Goal: Information Seeking & Learning: Check status

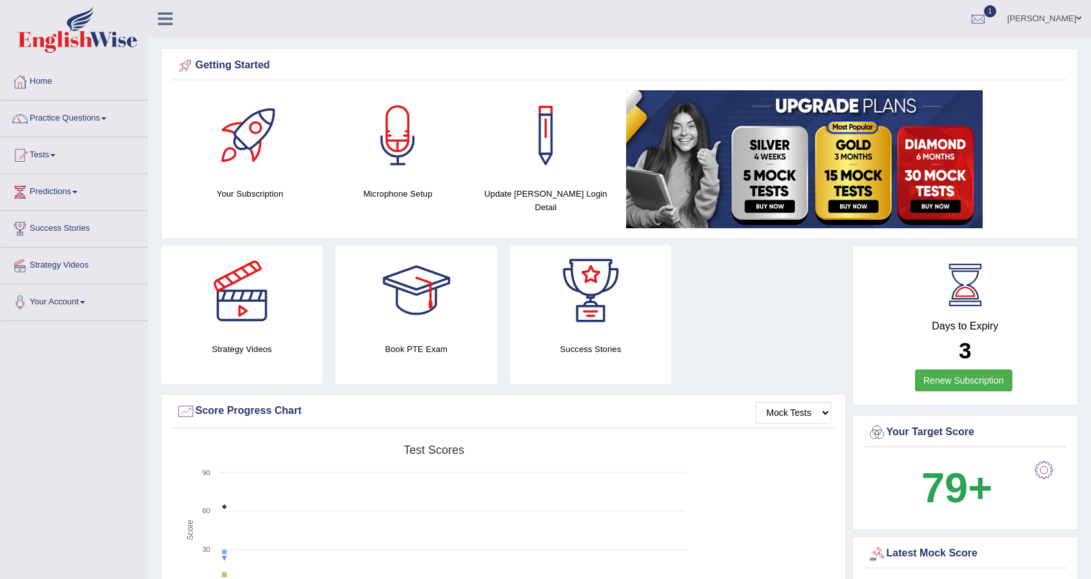
click at [1079, 19] on span at bounding box center [1079, 18] width 5 height 8
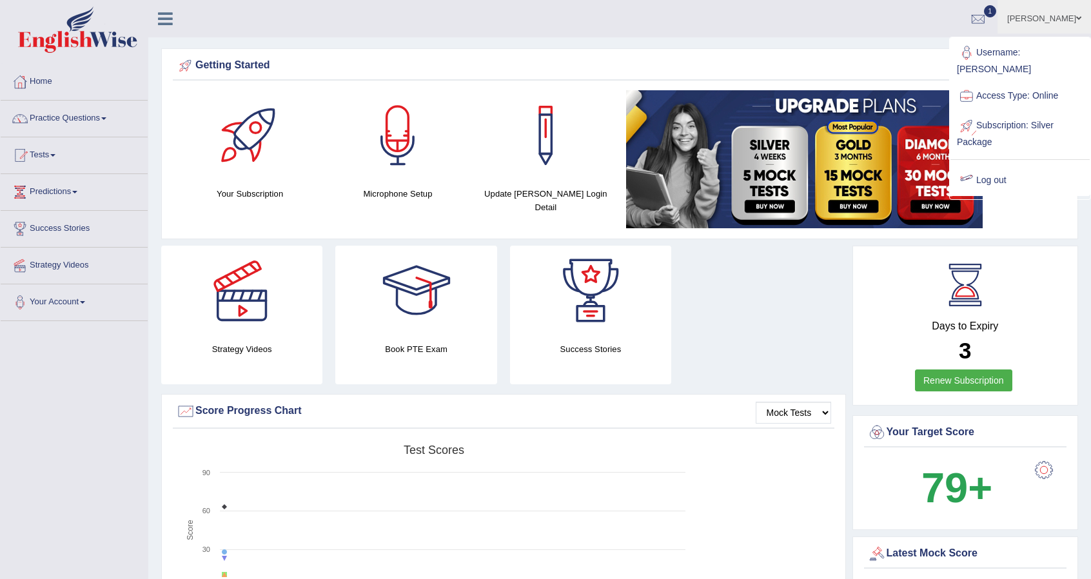
click at [977, 166] on link "Log out" at bounding box center [1020, 181] width 139 height 30
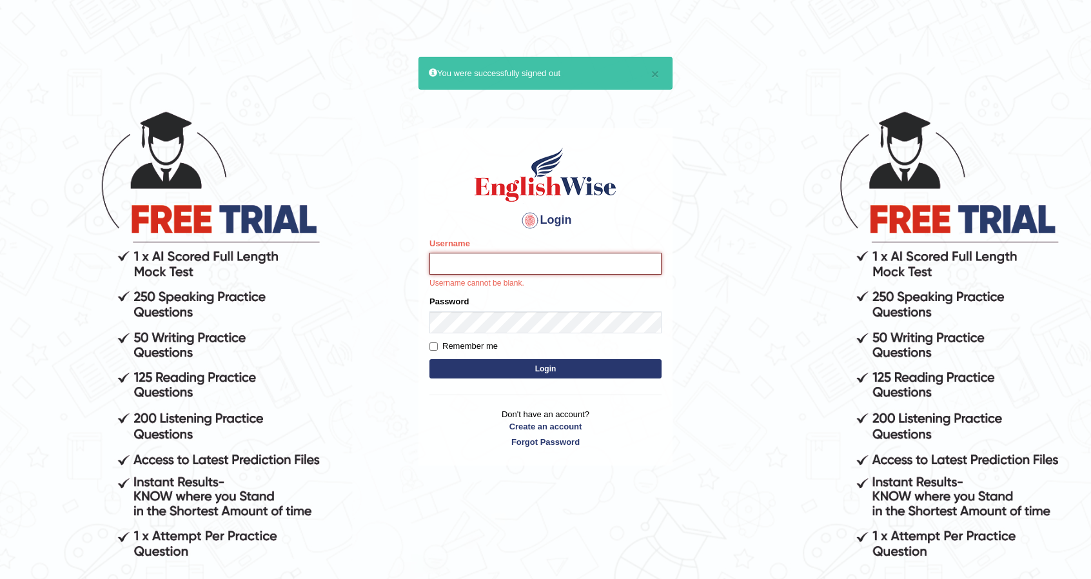
type input "Aryasmarika"
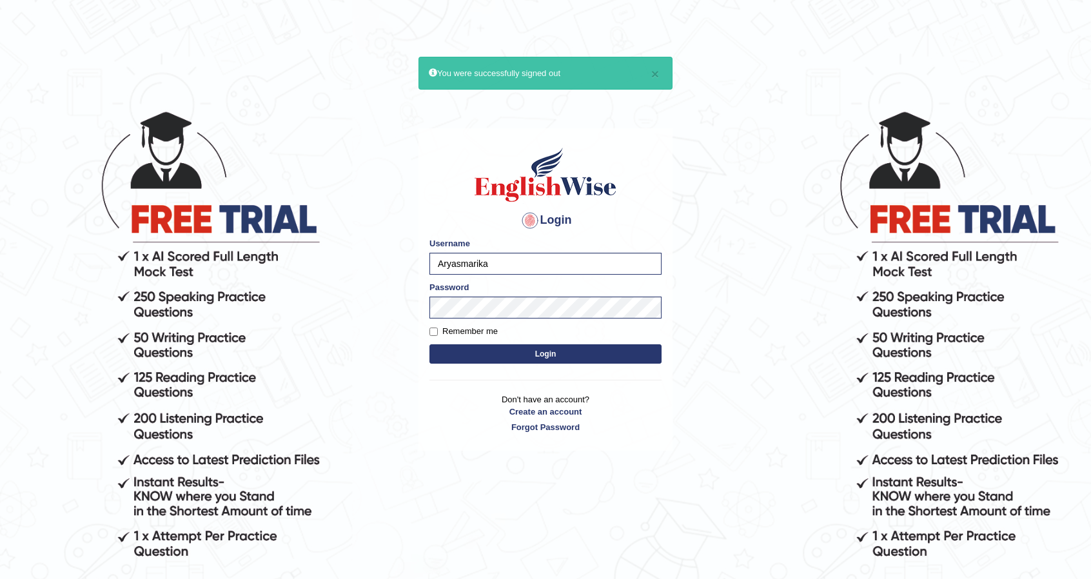
click at [559, 357] on button "Login" at bounding box center [546, 353] width 232 height 19
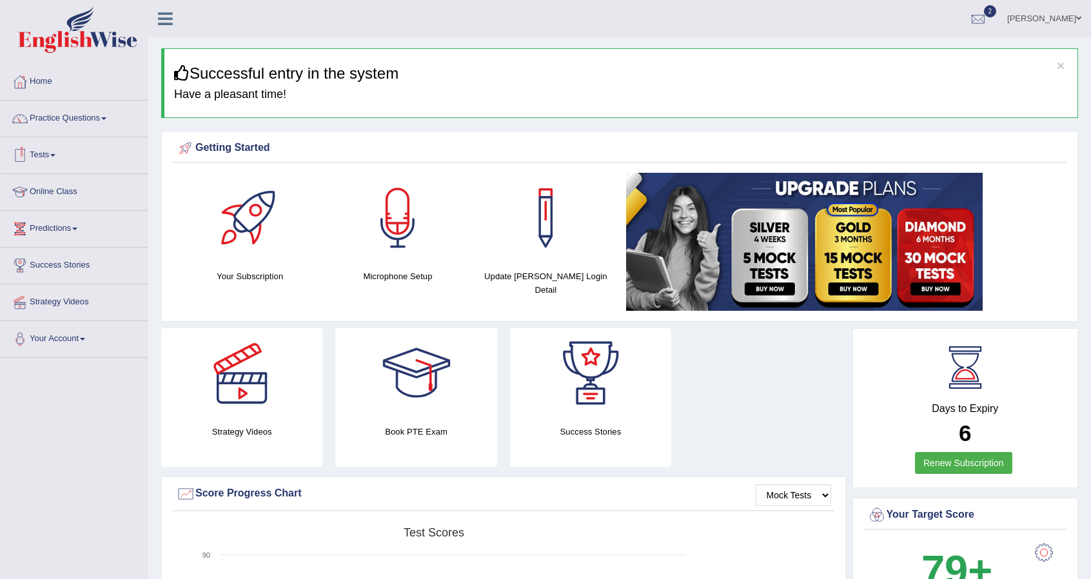
click at [55, 155] on span at bounding box center [52, 155] width 5 height 3
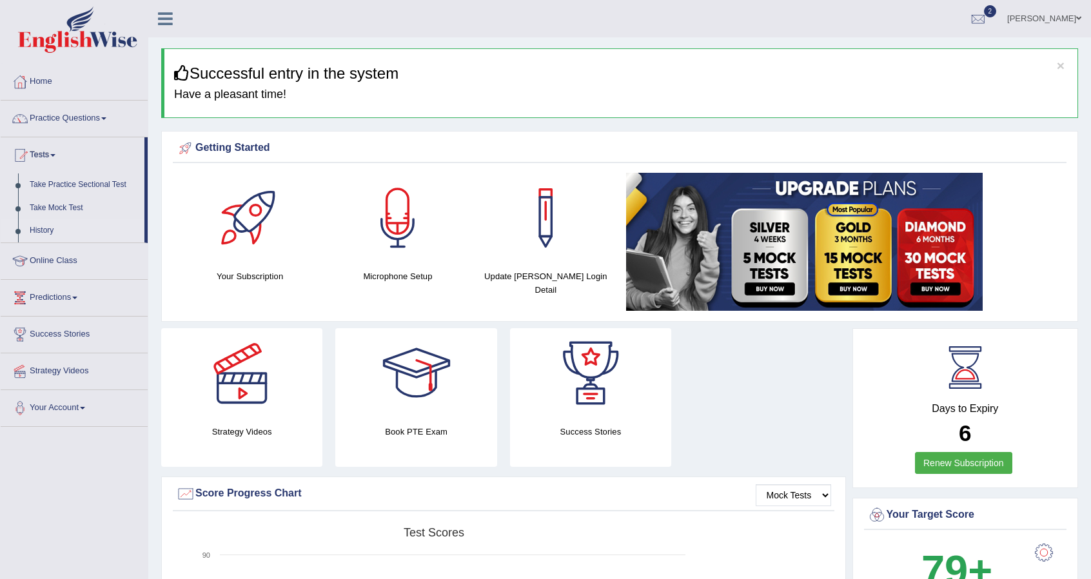
click at [36, 236] on link "History" at bounding box center [84, 230] width 121 height 23
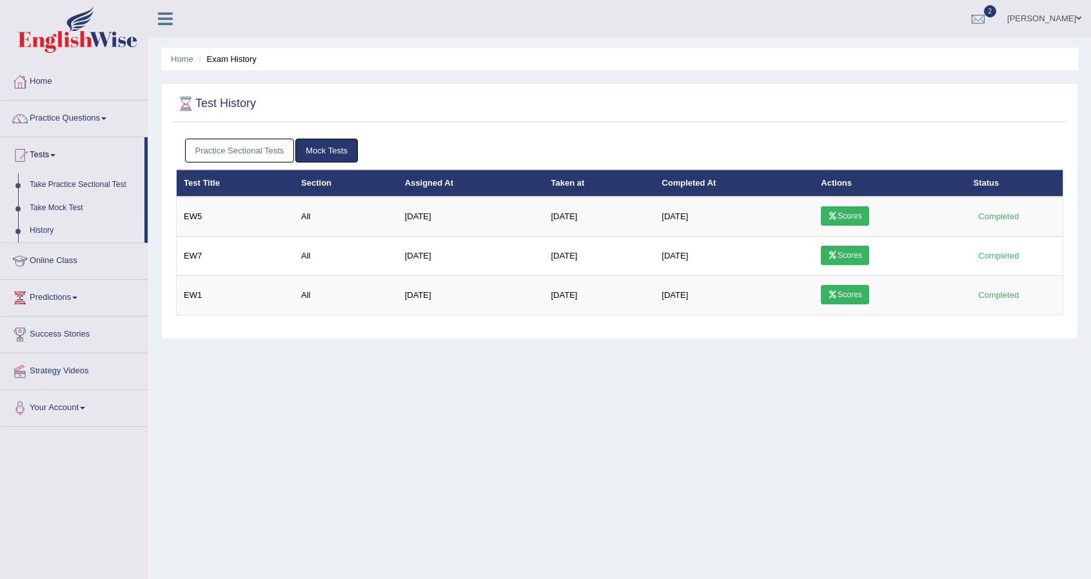
click at [259, 158] on link "Practice Sectional Tests" at bounding box center [240, 151] width 110 height 24
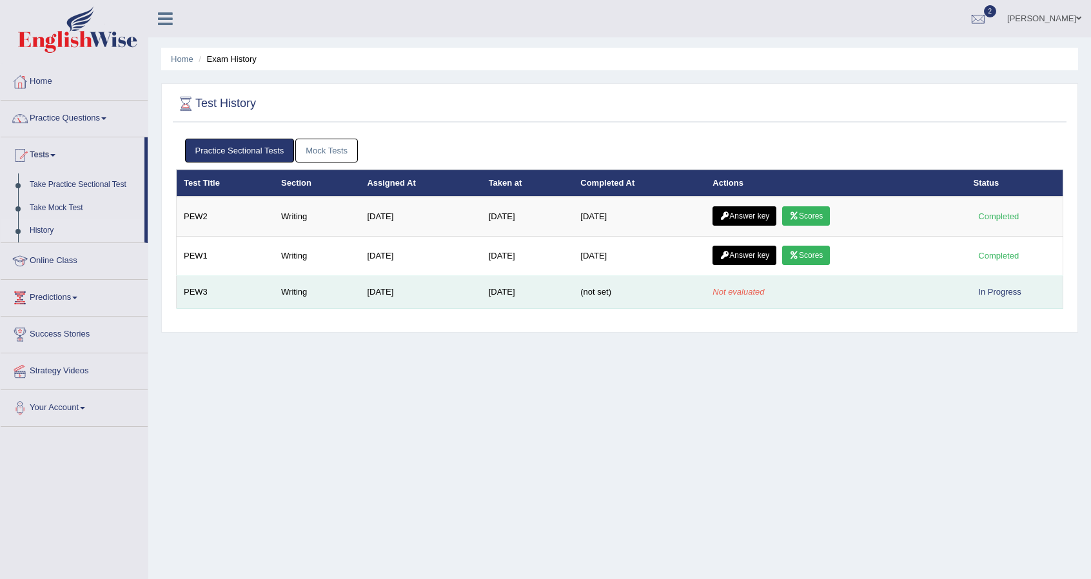
click at [373, 294] on td "May 31, 2025" at bounding box center [420, 292] width 121 height 33
click at [740, 297] on td "Not evaluated" at bounding box center [836, 292] width 261 height 33
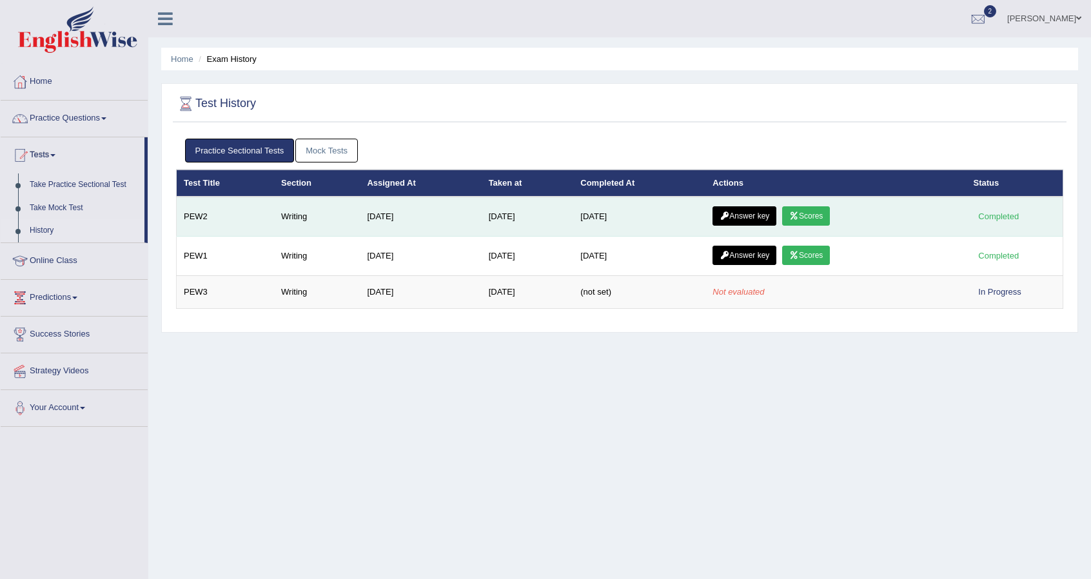
click at [815, 218] on link "Scores" at bounding box center [806, 215] width 48 height 19
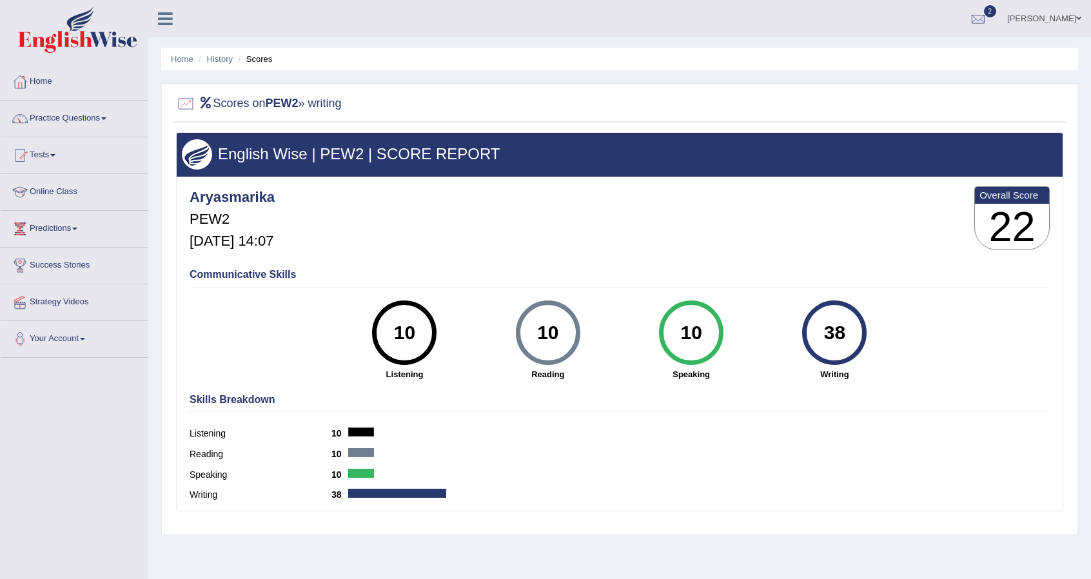
click at [815, 218] on div "Aryasmarika PEW2 Sep 24, 2025, 14:07 Overall Score 22" at bounding box center [619, 221] width 867 height 77
click at [208, 63] on link "History" at bounding box center [220, 59] width 26 height 10
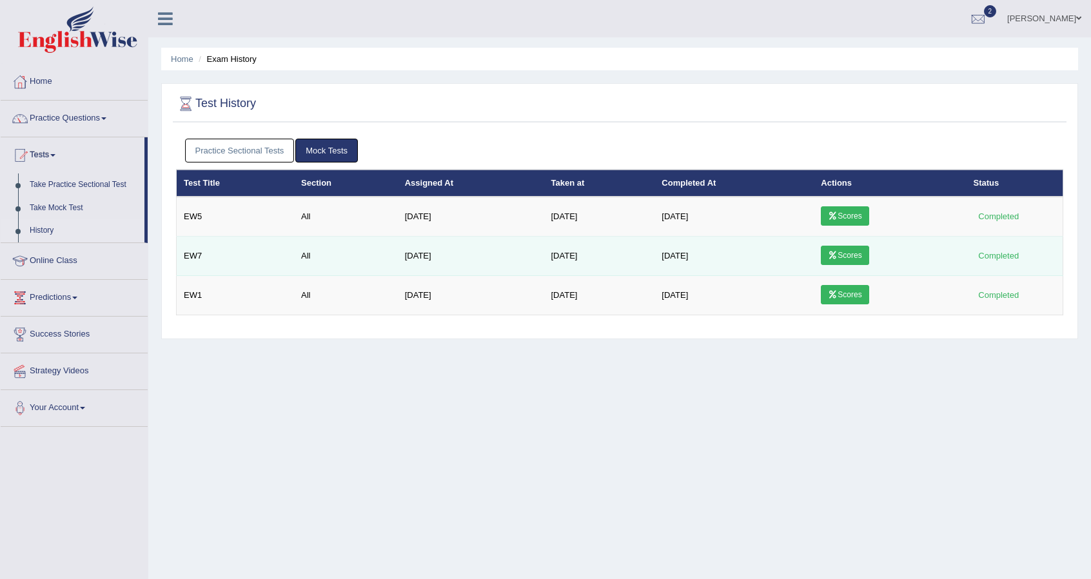
click at [847, 254] on link "Scores" at bounding box center [845, 255] width 48 height 19
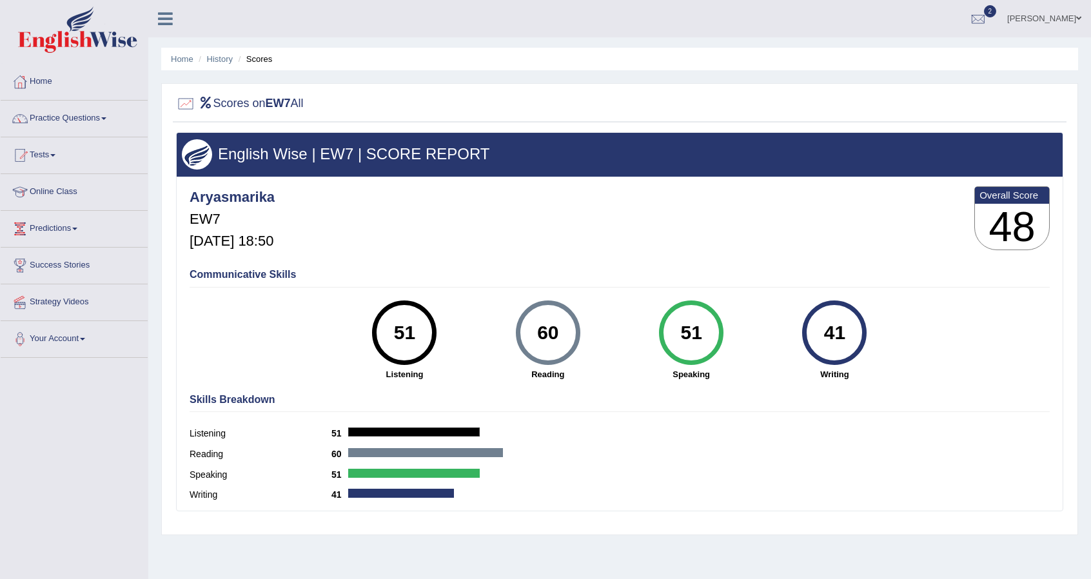
click at [213, 66] on ul "Home History Scores" at bounding box center [619, 59] width 917 height 23
click at [222, 59] on link "History" at bounding box center [220, 59] width 26 height 10
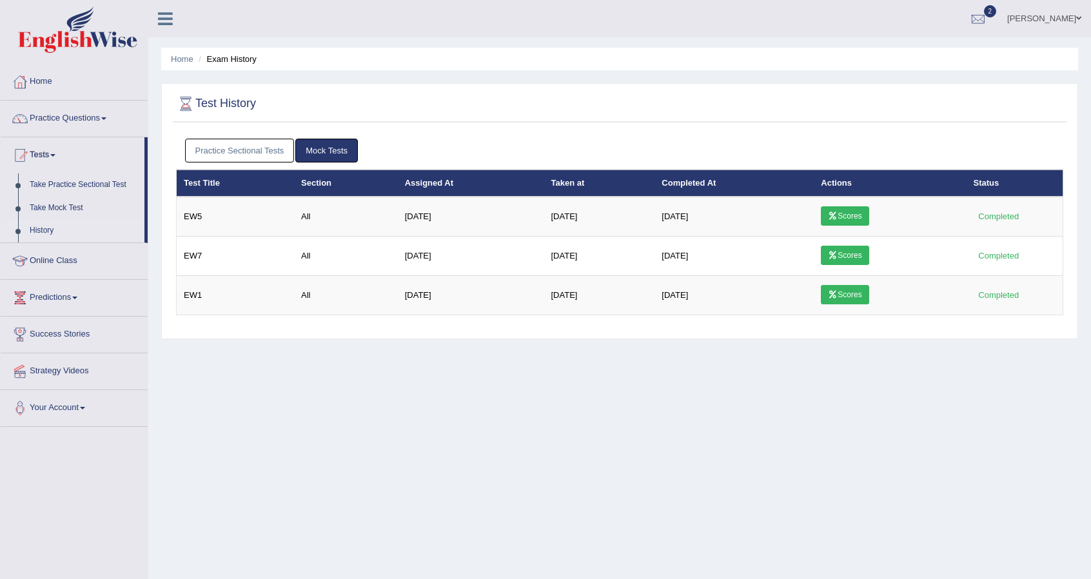
click at [234, 150] on link "Practice Sectional Tests" at bounding box center [240, 151] width 110 height 24
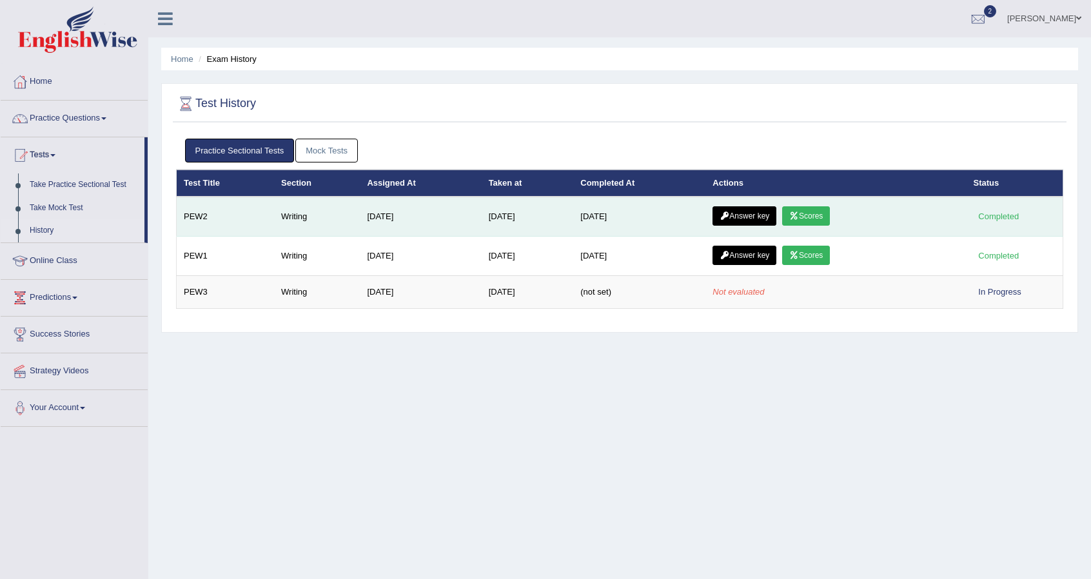
click at [764, 218] on link "Answer key" at bounding box center [745, 215] width 64 height 19
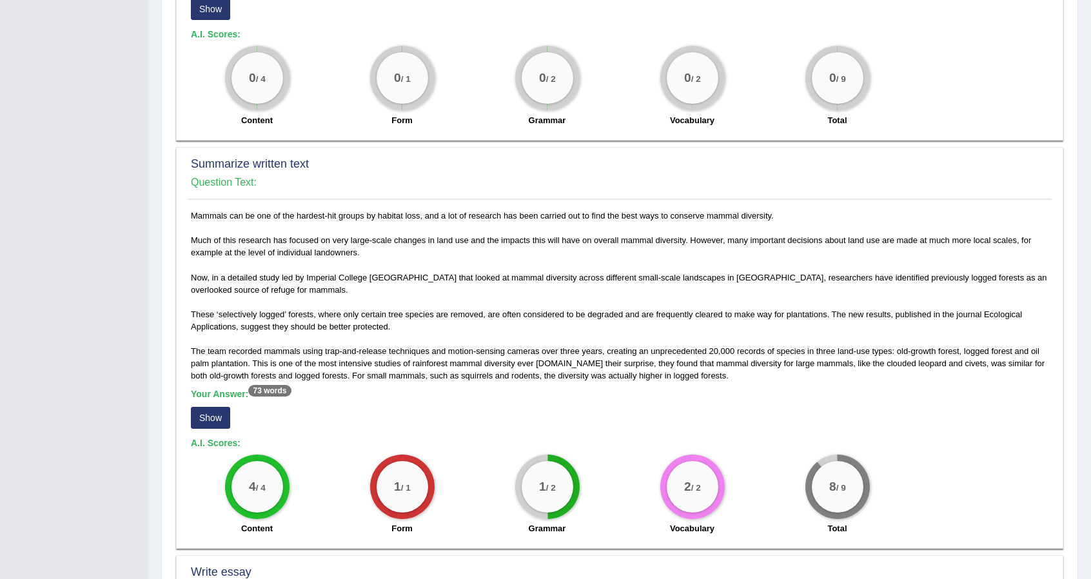
scroll to position [470, 0]
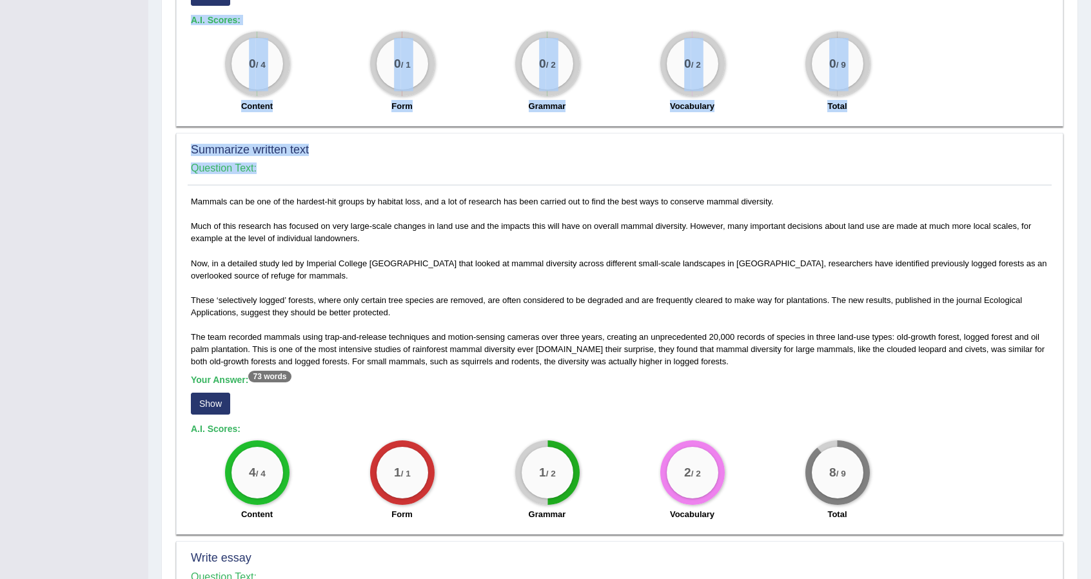
drag, startPoint x: 1077, startPoint y: 367, endPoint x: 1060, endPoint y: 417, distance: 52.4
click at [1060, 417] on div "Speaking Writing Reading Listening Title Question Audio Your Answer Transcript/…" at bounding box center [619, 292] width 917 height 1186
click at [1075, 415] on div "Speaking Writing Reading Listening Title Question Audio Your Answer Transcript/…" at bounding box center [619, 292] width 917 height 1186
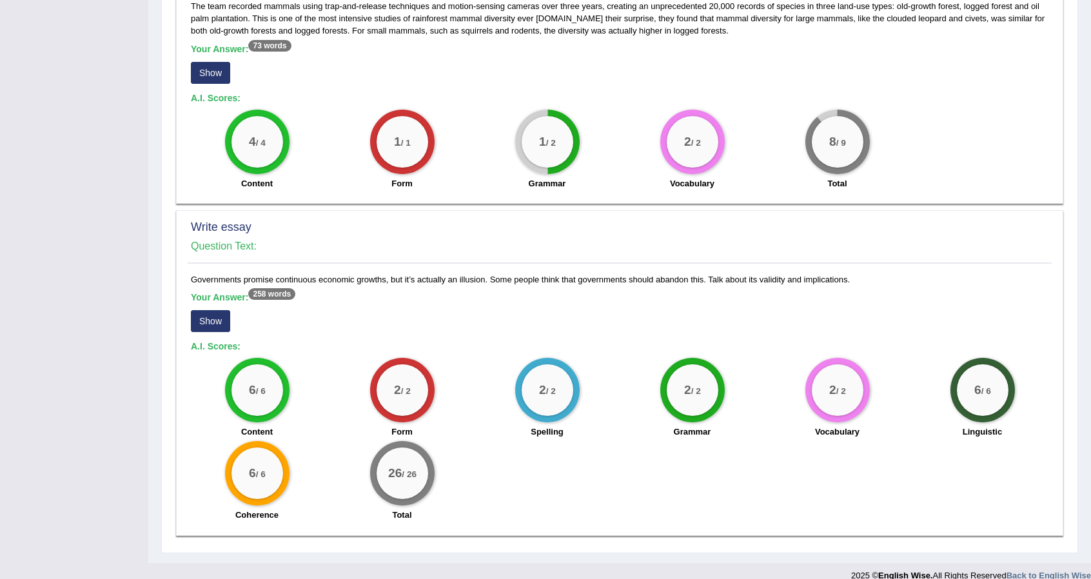
scroll to position [811, 0]
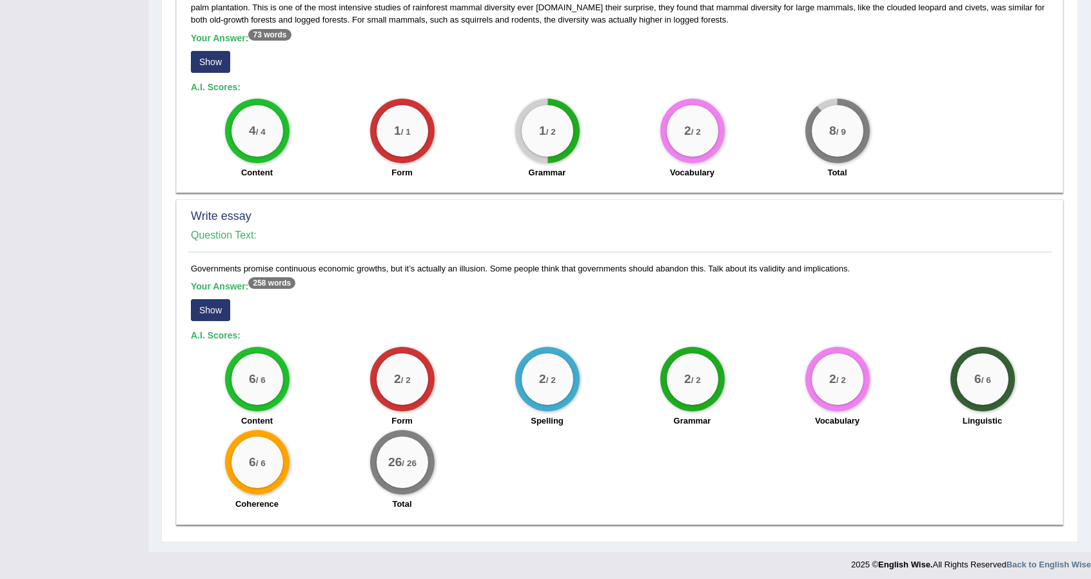
click at [215, 306] on button "Show" at bounding box center [210, 310] width 39 height 22
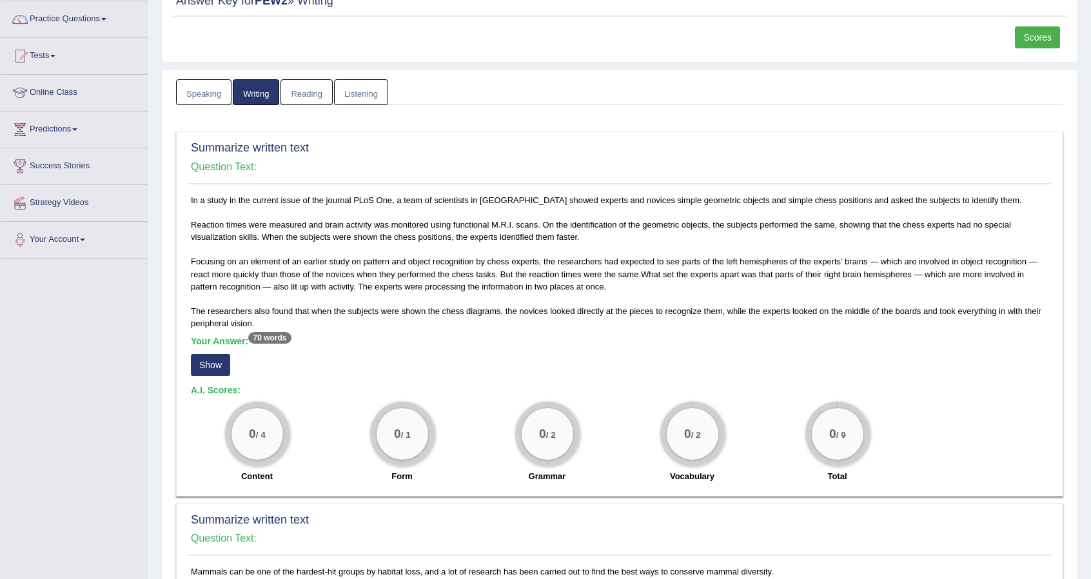
scroll to position [0, 0]
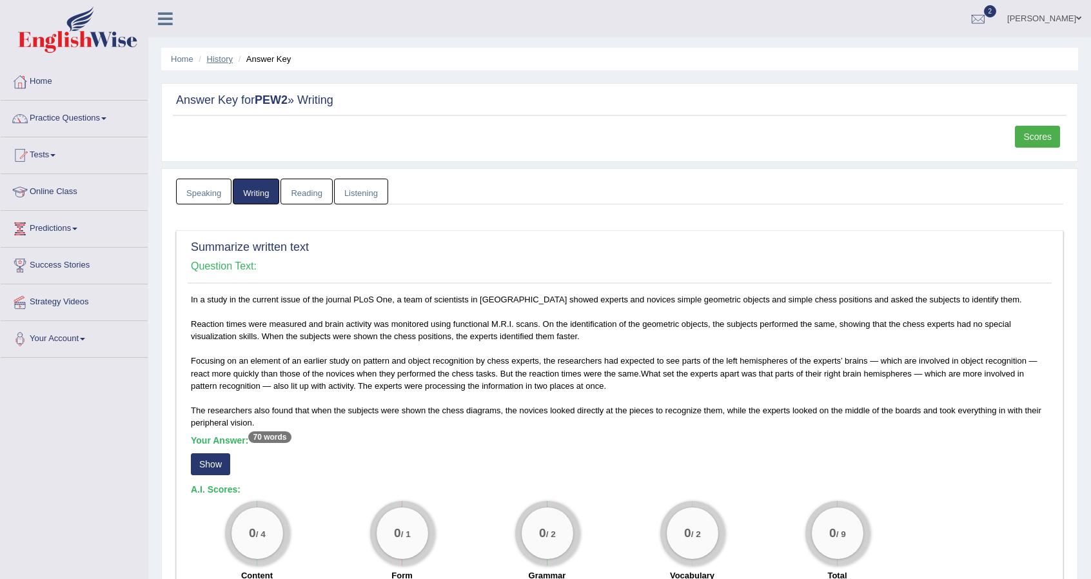
click at [213, 61] on link "History" at bounding box center [220, 59] width 26 height 10
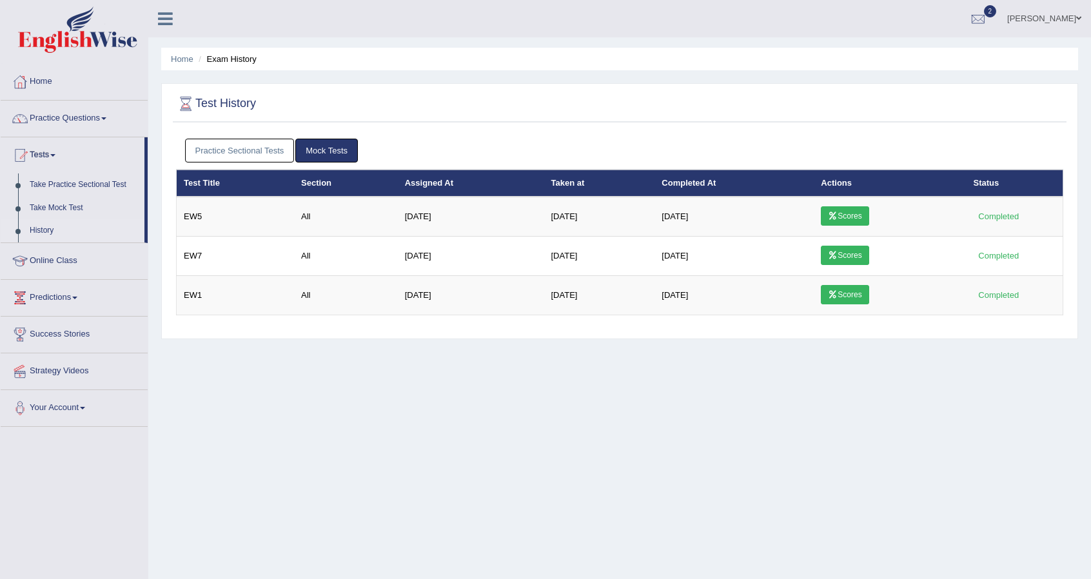
click at [246, 152] on link "Practice Sectional Tests" at bounding box center [240, 151] width 110 height 24
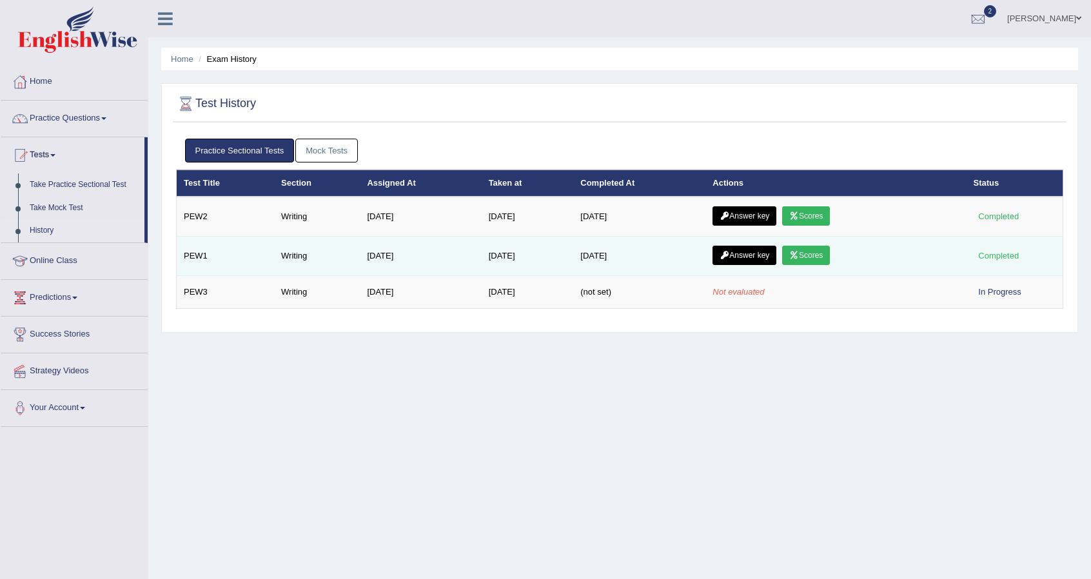
click at [755, 253] on link "Answer key" at bounding box center [745, 255] width 64 height 19
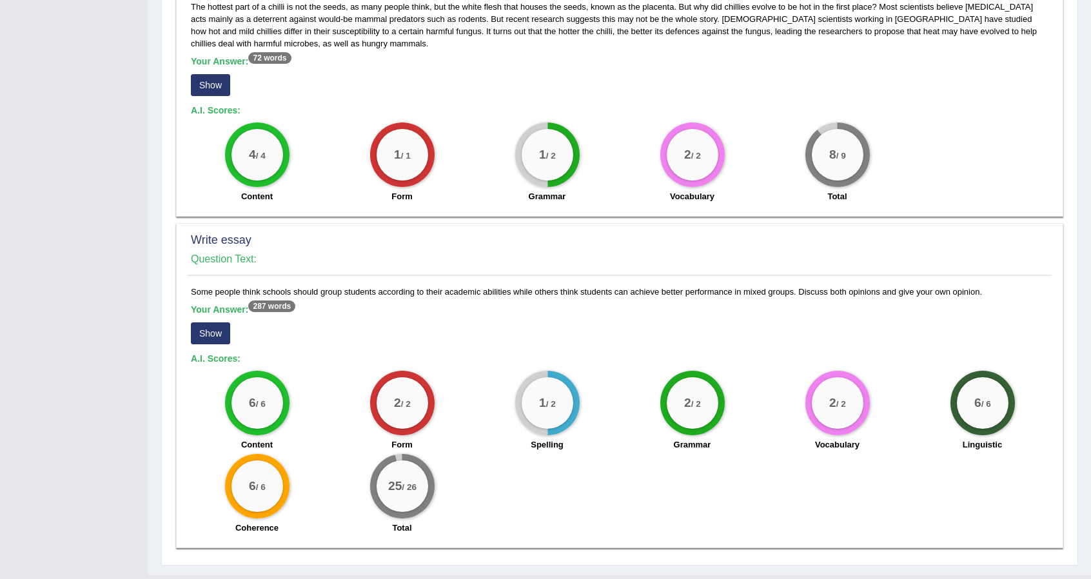
scroll to position [641, 0]
click at [219, 330] on button "Show" at bounding box center [210, 333] width 39 height 22
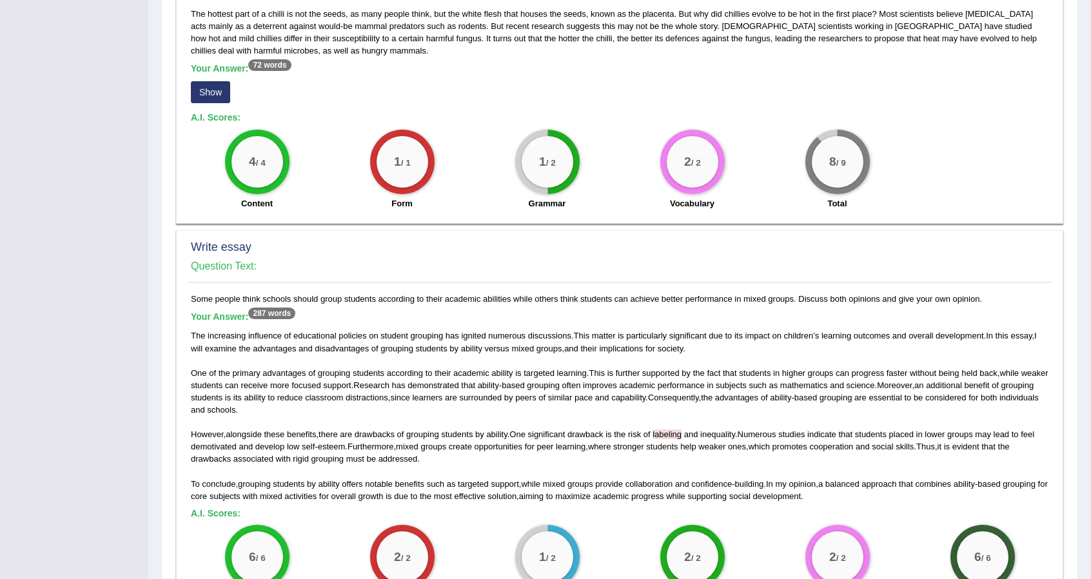
click at [673, 433] on span "labeling" at bounding box center [667, 435] width 29 height 10
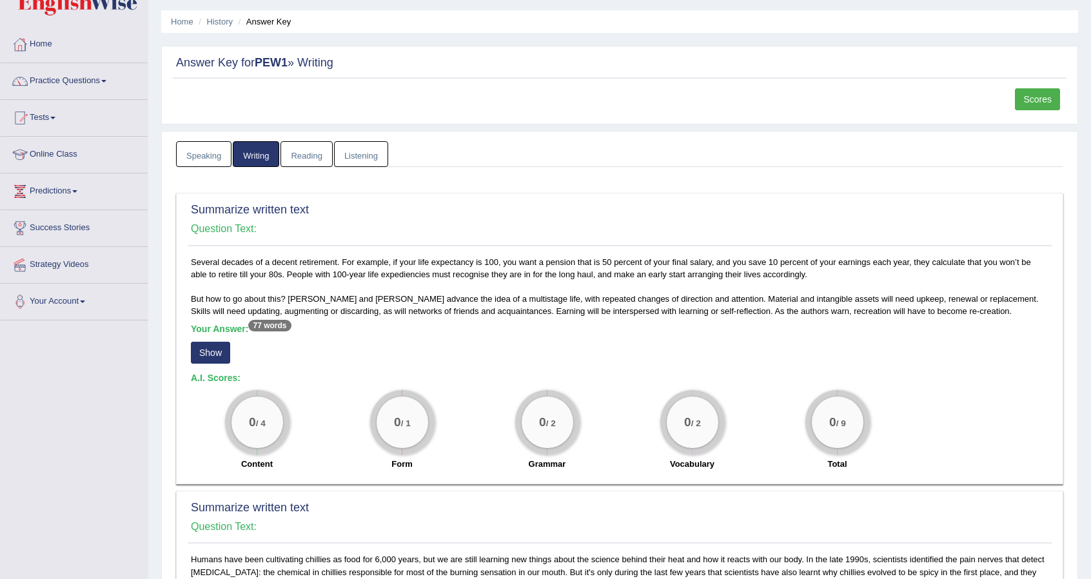
scroll to position [0, 0]
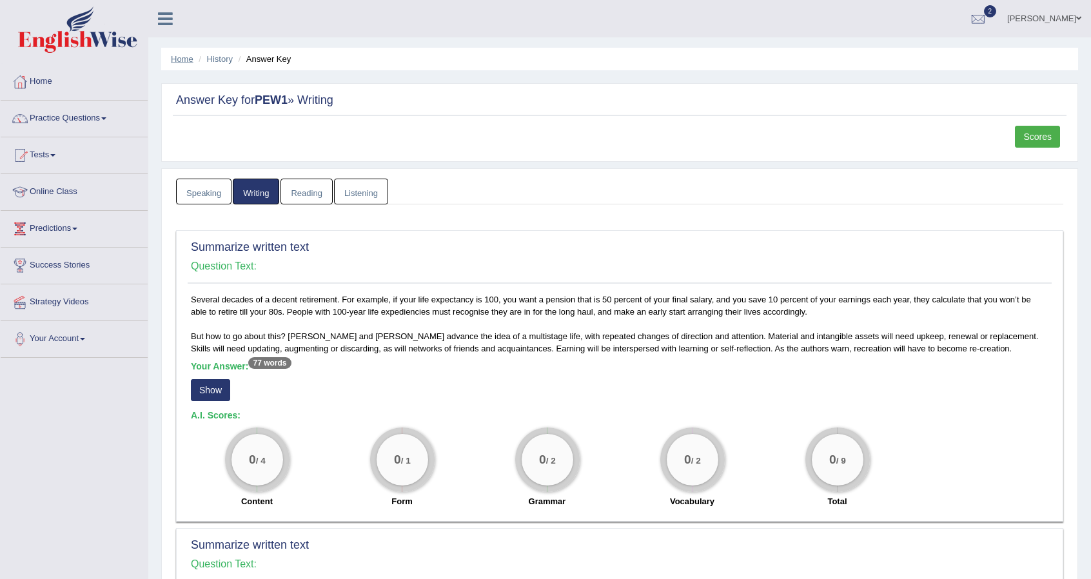
click at [186, 62] on link "Home" at bounding box center [182, 59] width 23 height 10
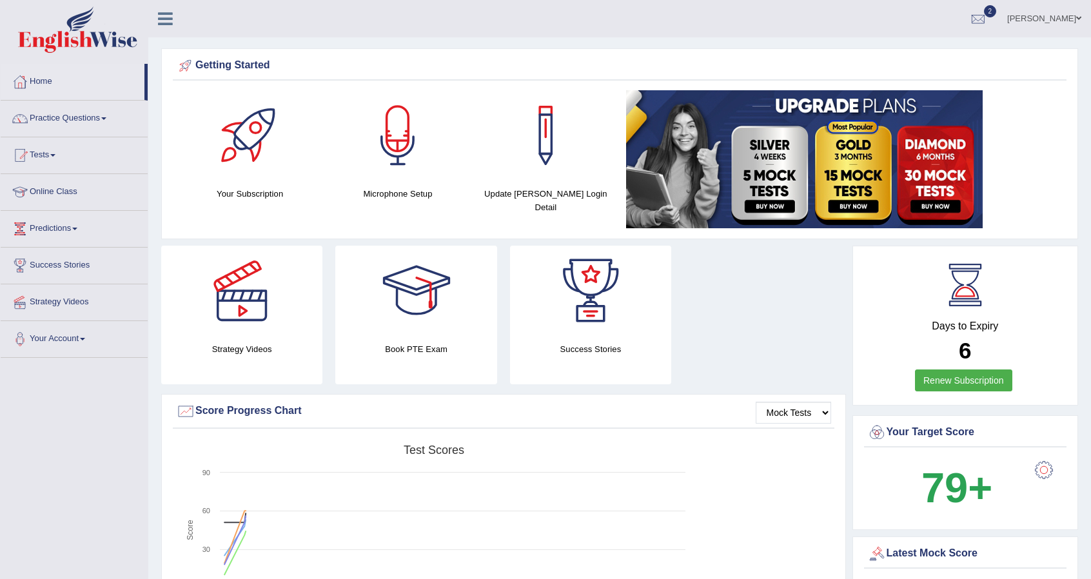
click at [55, 157] on link "Tests" at bounding box center [74, 153] width 147 height 32
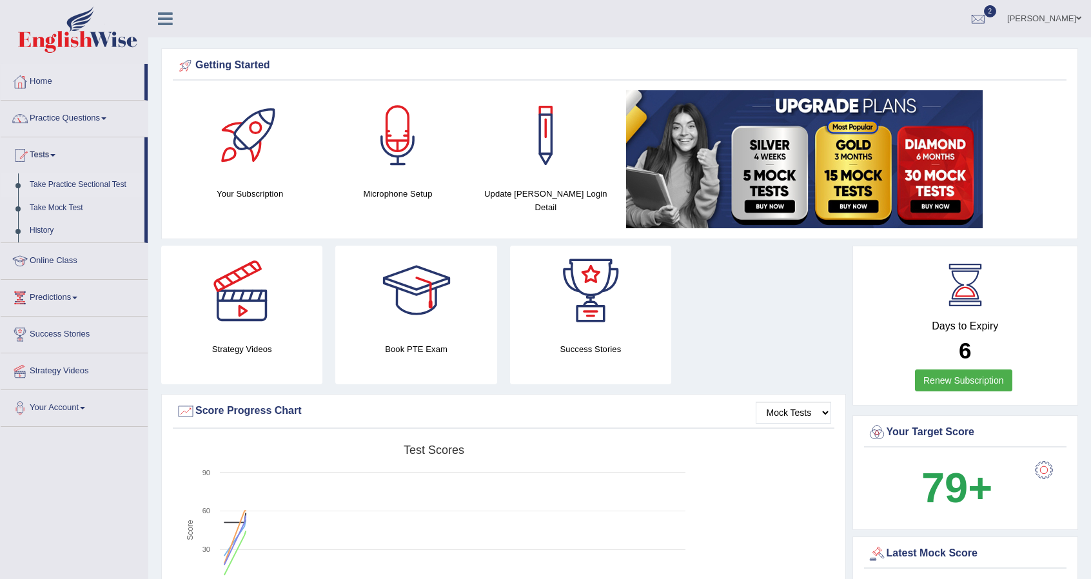
click at [72, 185] on link "Take Practice Sectional Test" at bounding box center [84, 185] width 121 height 23
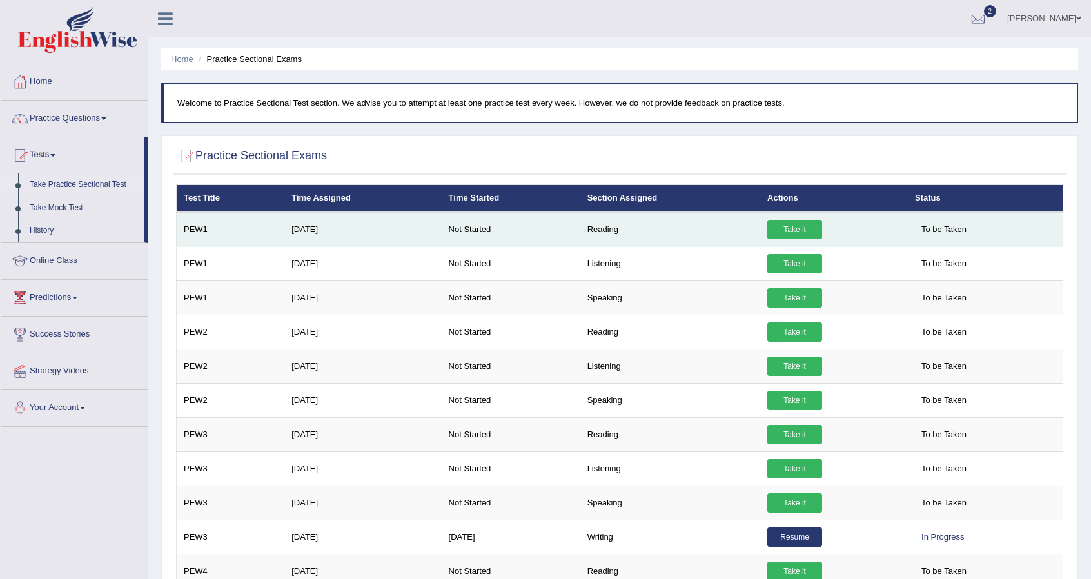
click at [781, 229] on link "Take it" at bounding box center [795, 229] width 55 height 19
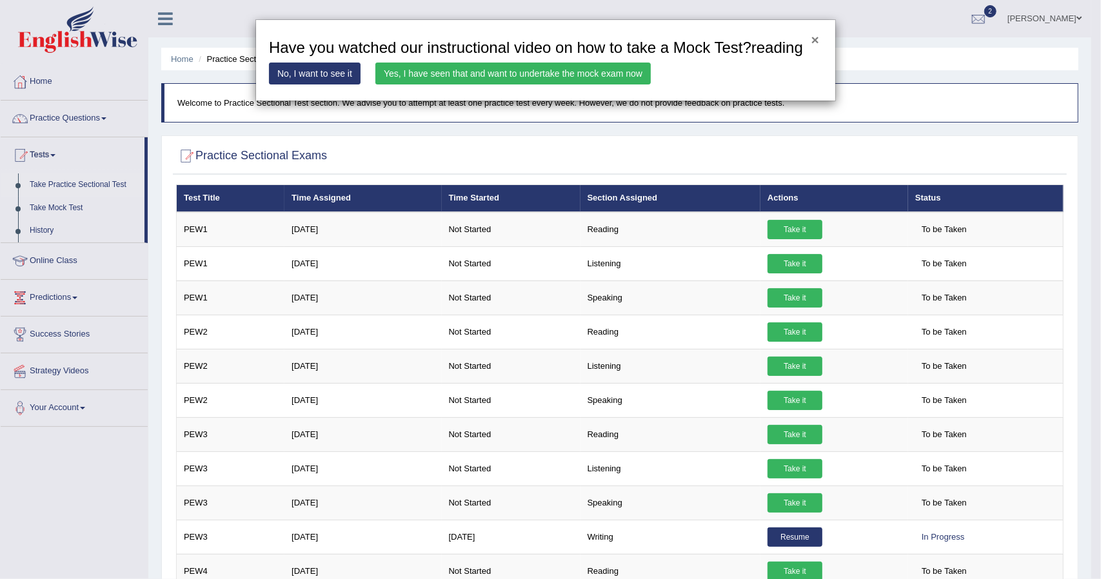
click at [813, 40] on button "×" at bounding box center [815, 40] width 8 height 14
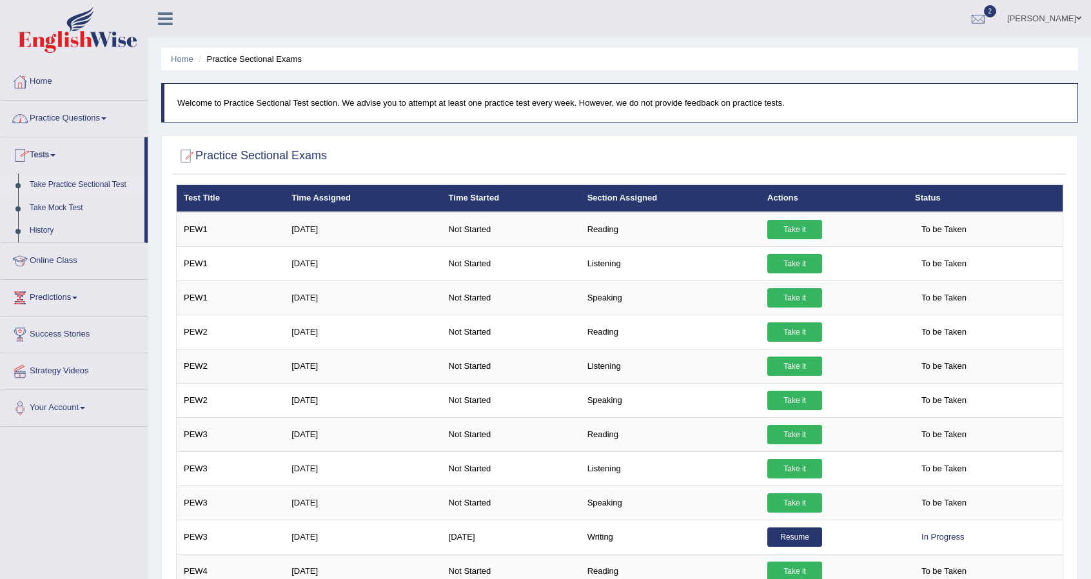
click at [106, 119] on span at bounding box center [103, 118] width 5 height 3
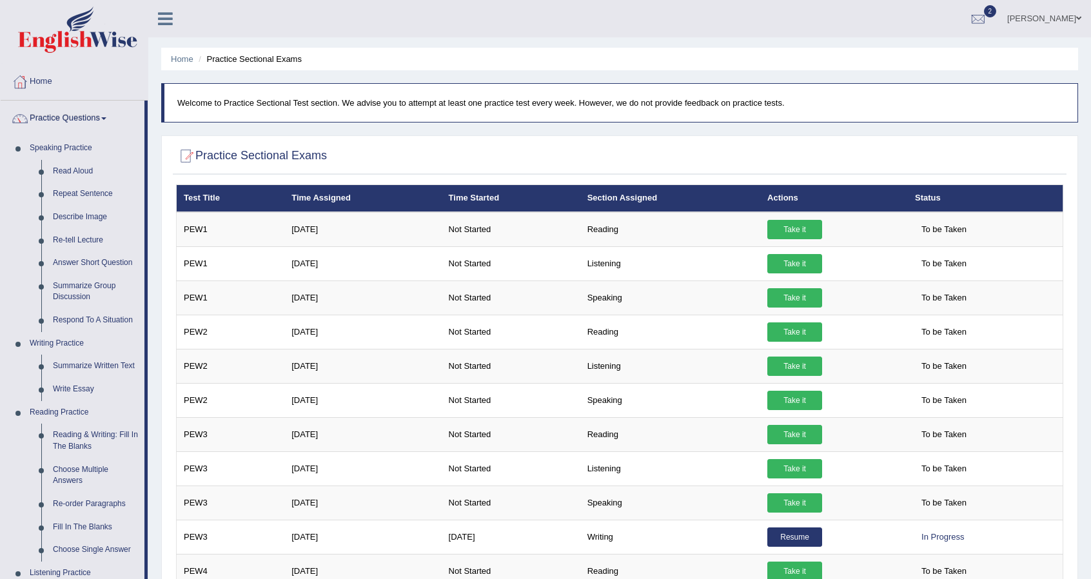
click at [106, 119] on span at bounding box center [103, 118] width 5 height 3
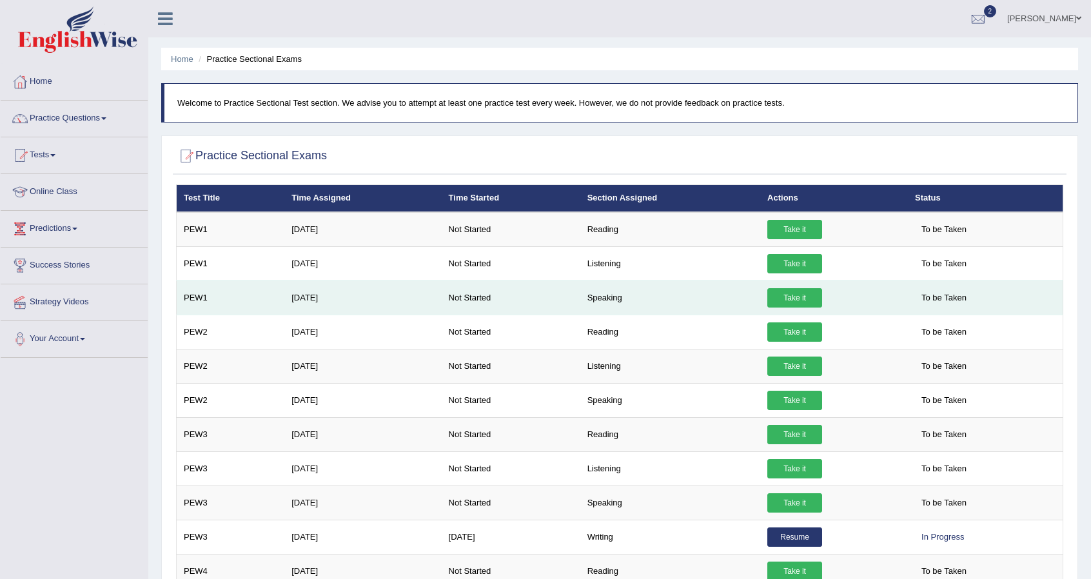
click at [799, 297] on link "Take it" at bounding box center [795, 297] width 55 height 19
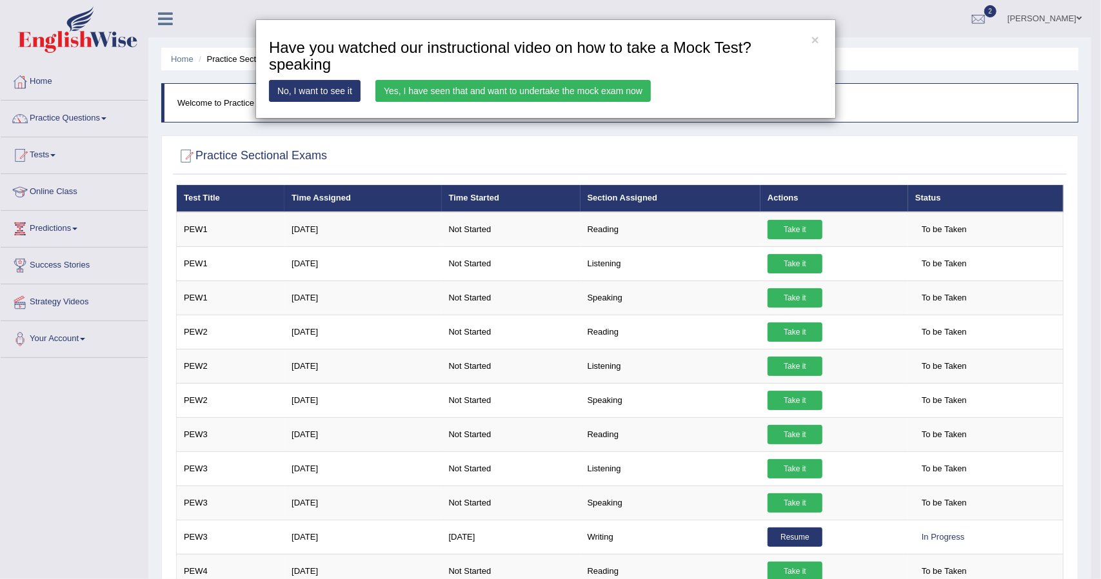
click at [533, 96] on link "Yes, I have seen that and want to undertake the mock exam now" at bounding box center [512, 91] width 275 height 22
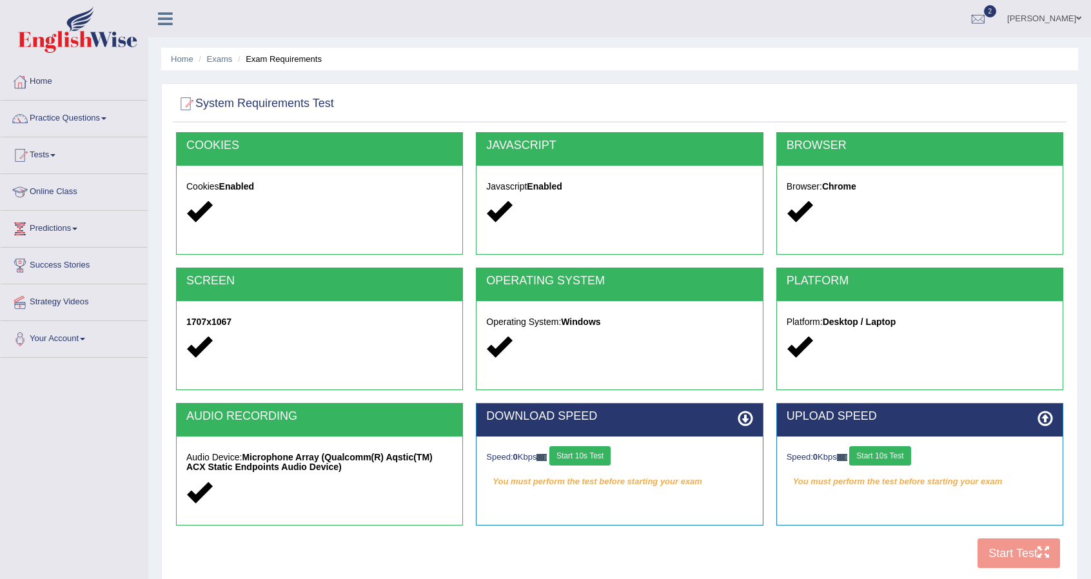
click at [993, 553] on div "COOKIES Cookies Enabled JAVASCRIPT Javascript Enabled BROWSER Browser: Chrome S…" at bounding box center [620, 353] width 894 height 443
click at [586, 460] on button "Start 10s Test" at bounding box center [580, 455] width 61 height 19
click at [875, 460] on button "Start 10s Test" at bounding box center [880, 455] width 61 height 19
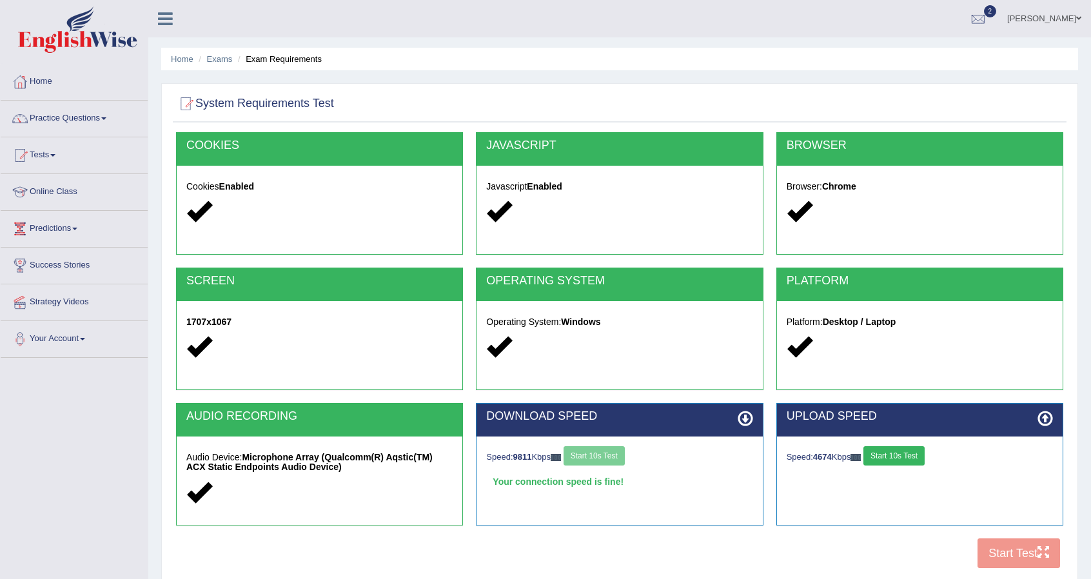
click at [901, 458] on button "Start 10s Test" at bounding box center [894, 455] width 61 height 19
click at [991, 554] on button "Start Test" at bounding box center [1019, 554] width 83 height 30
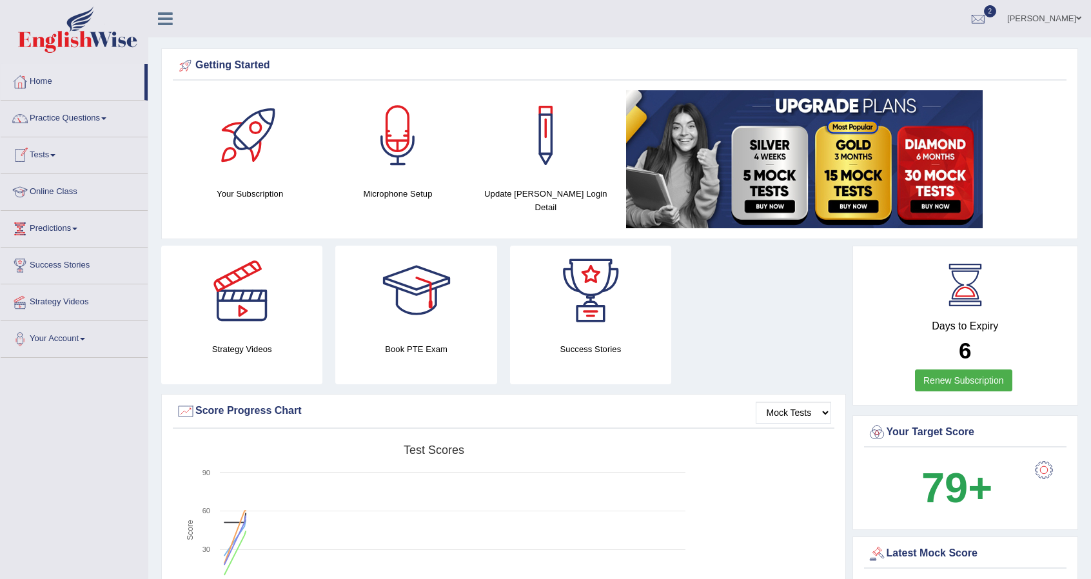
click at [52, 154] on link "Tests" at bounding box center [74, 153] width 147 height 32
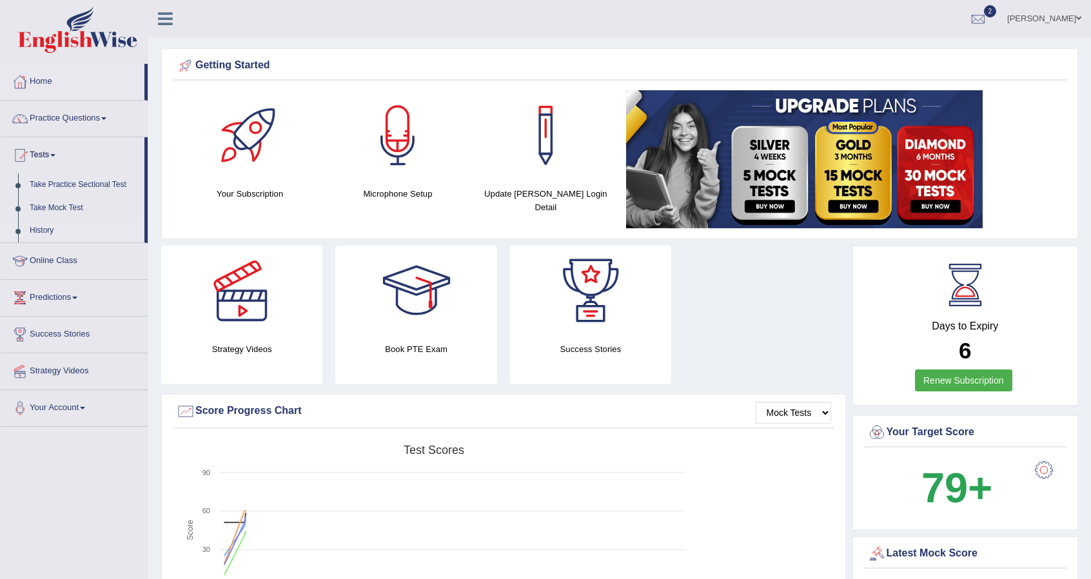
click at [43, 234] on link "History" at bounding box center [84, 230] width 121 height 23
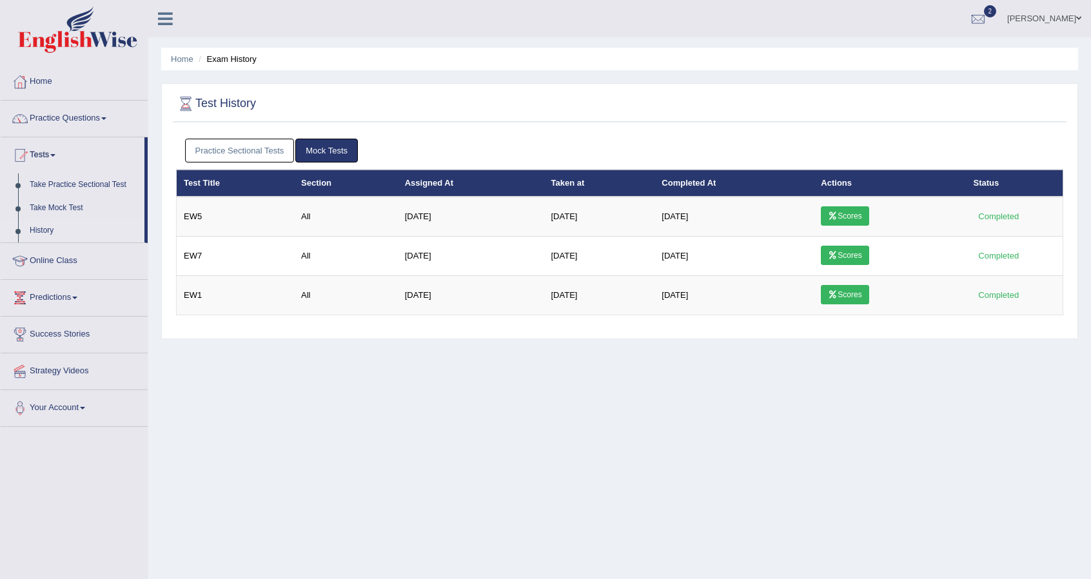
click at [244, 153] on link "Practice Sectional Tests" at bounding box center [240, 151] width 110 height 24
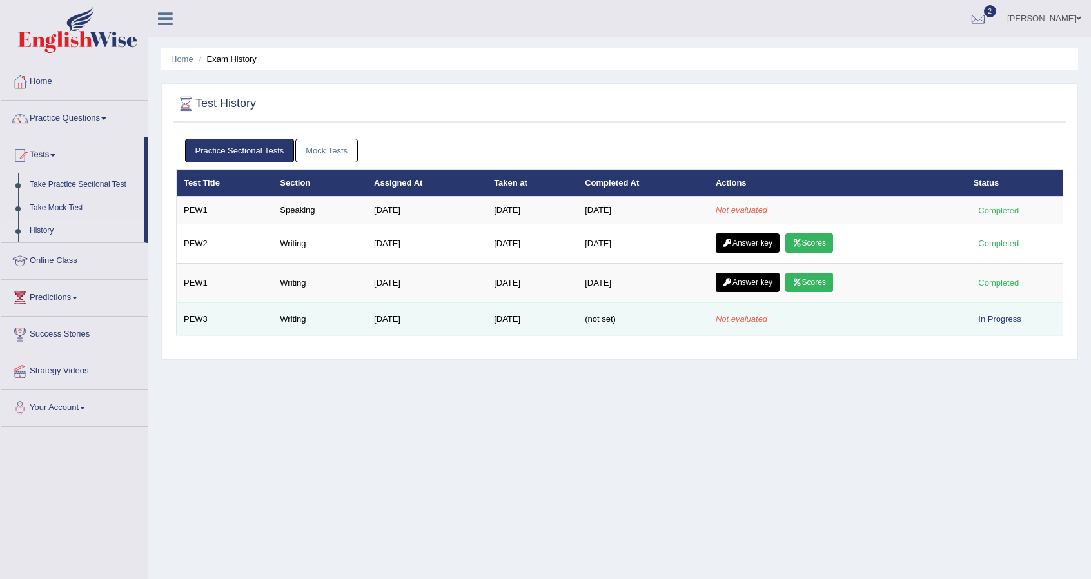
click at [277, 314] on td "Writing" at bounding box center [320, 319] width 94 height 33
click at [768, 320] on em "Not evaluated" at bounding box center [742, 319] width 52 height 10
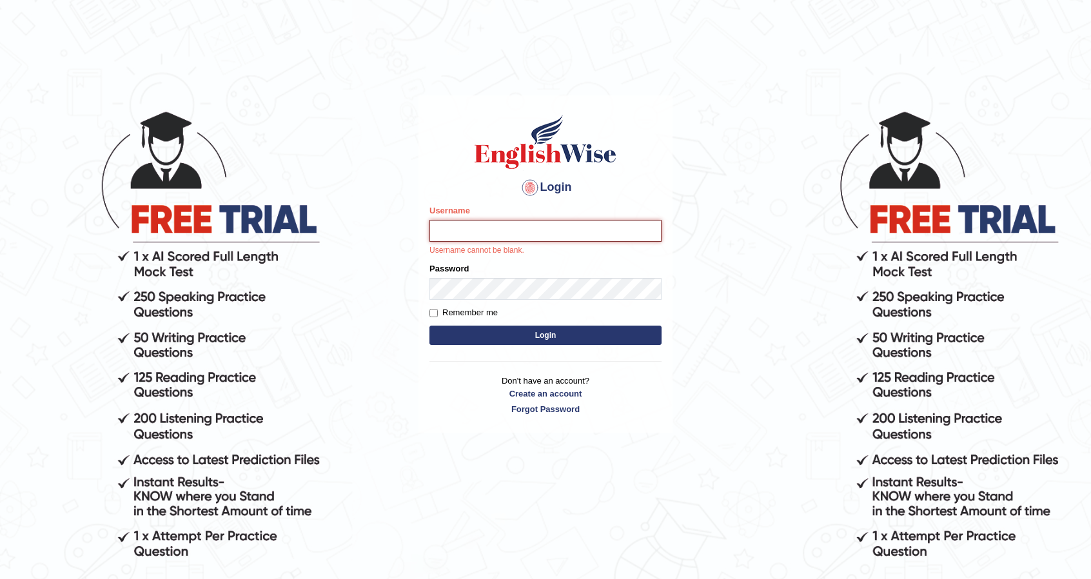
type input "Aryasmarika"
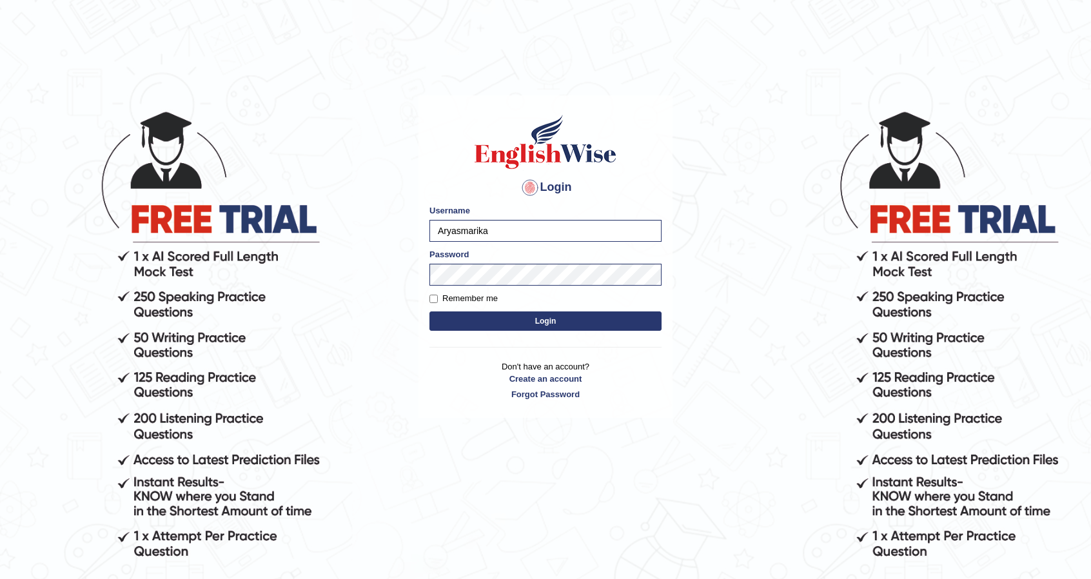
click at [552, 319] on button "Login" at bounding box center [546, 321] width 232 height 19
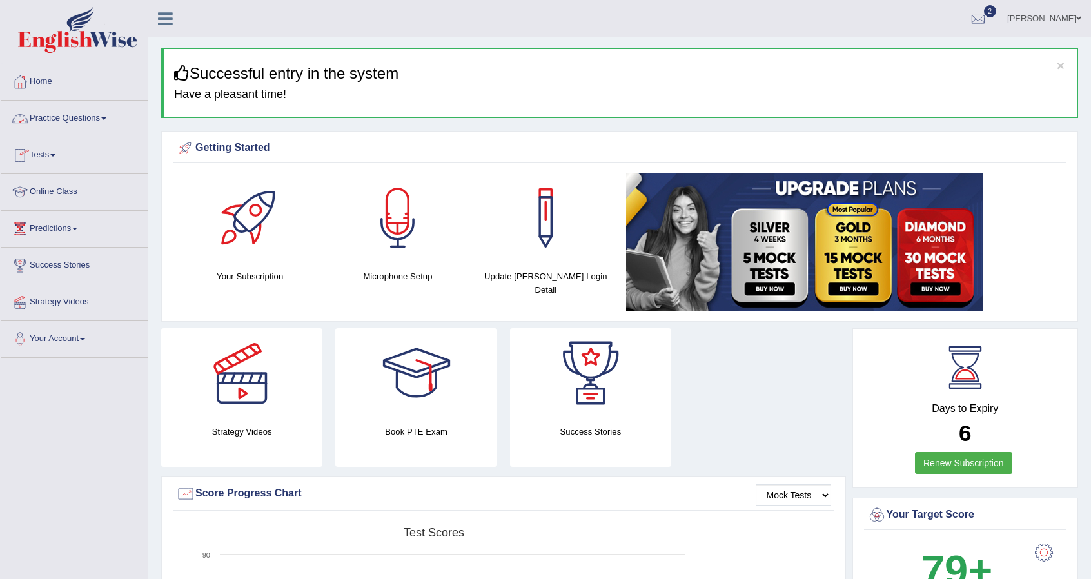
click at [107, 123] on link "Practice Questions" at bounding box center [74, 117] width 147 height 32
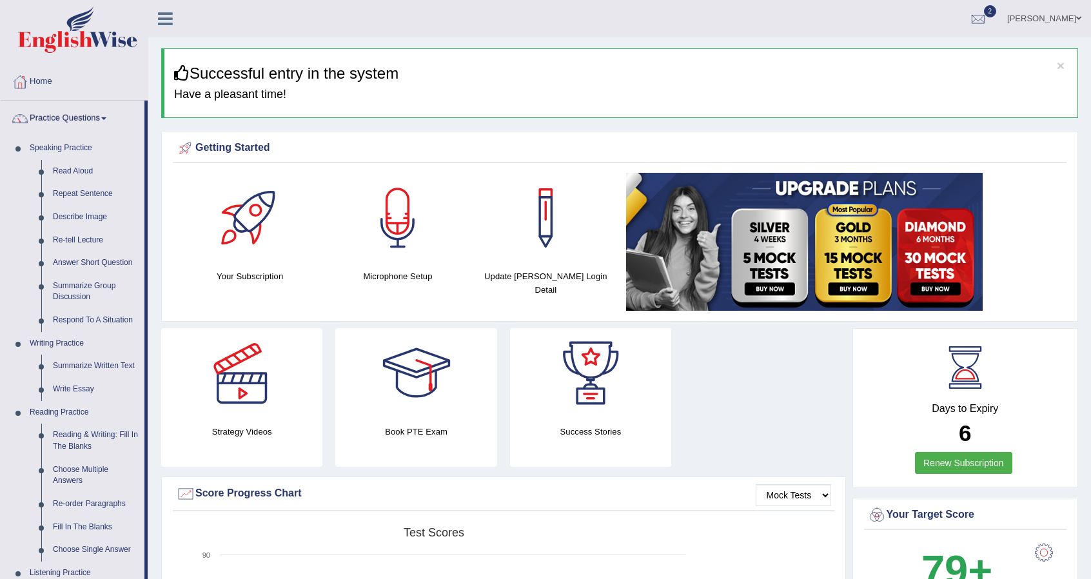
click at [107, 123] on link "Practice Questions" at bounding box center [73, 117] width 144 height 32
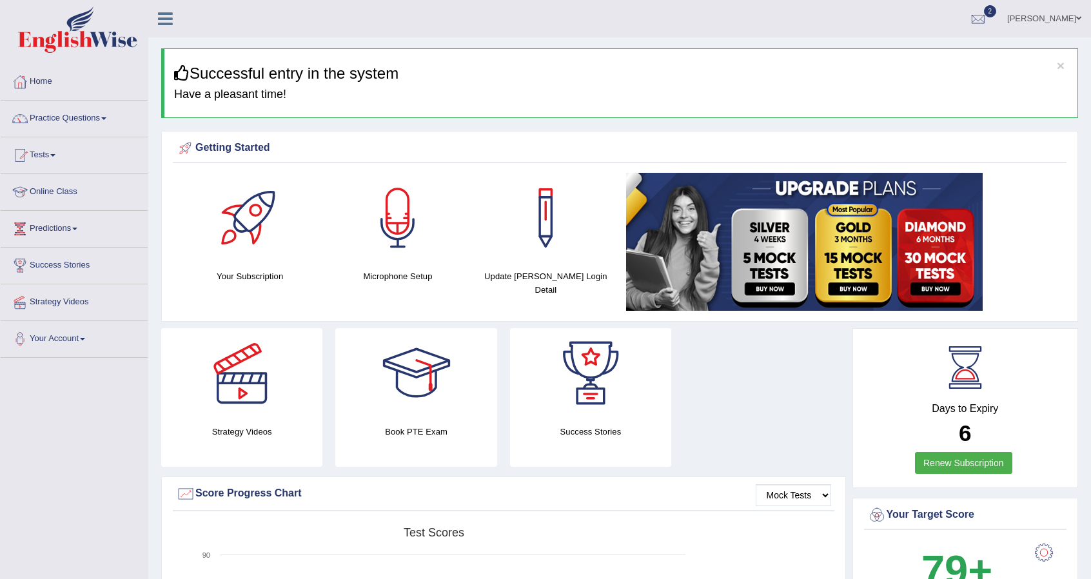
click at [78, 225] on link "Predictions" at bounding box center [74, 227] width 147 height 32
click at [72, 255] on link "Latest Predictions" at bounding box center [84, 258] width 121 height 23
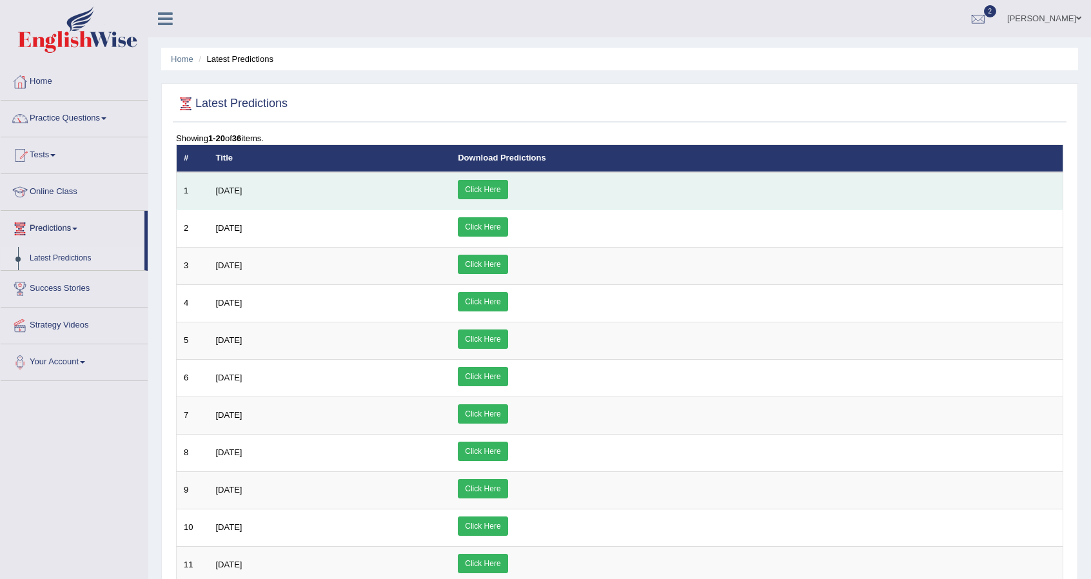
click at [508, 190] on link "Click Here" at bounding box center [483, 189] width 50 height 19
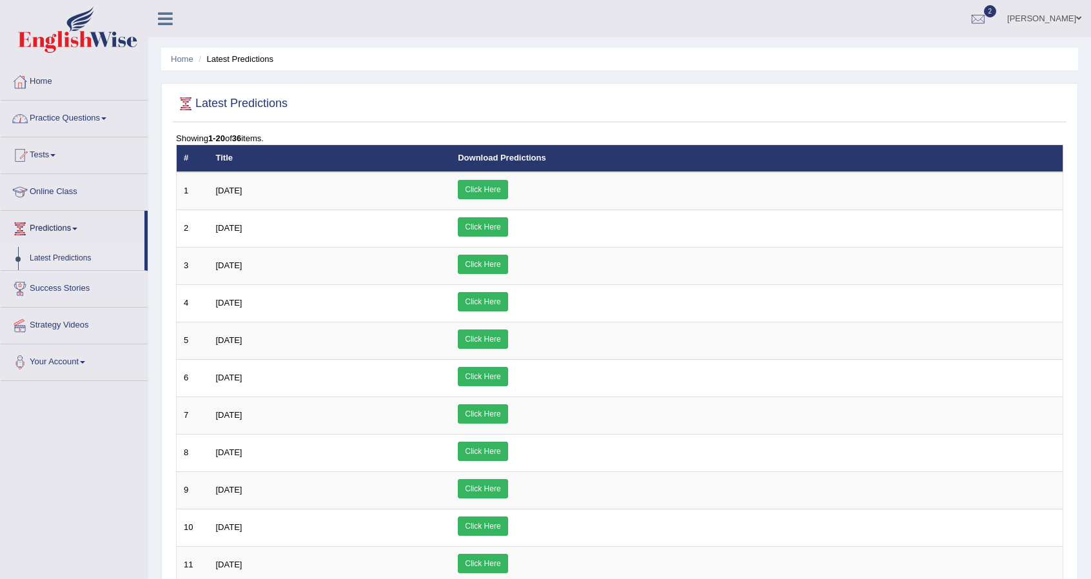
click at [101, 118] on link "Practice Questions" at bounding box center [74, 117] width 147 height 32
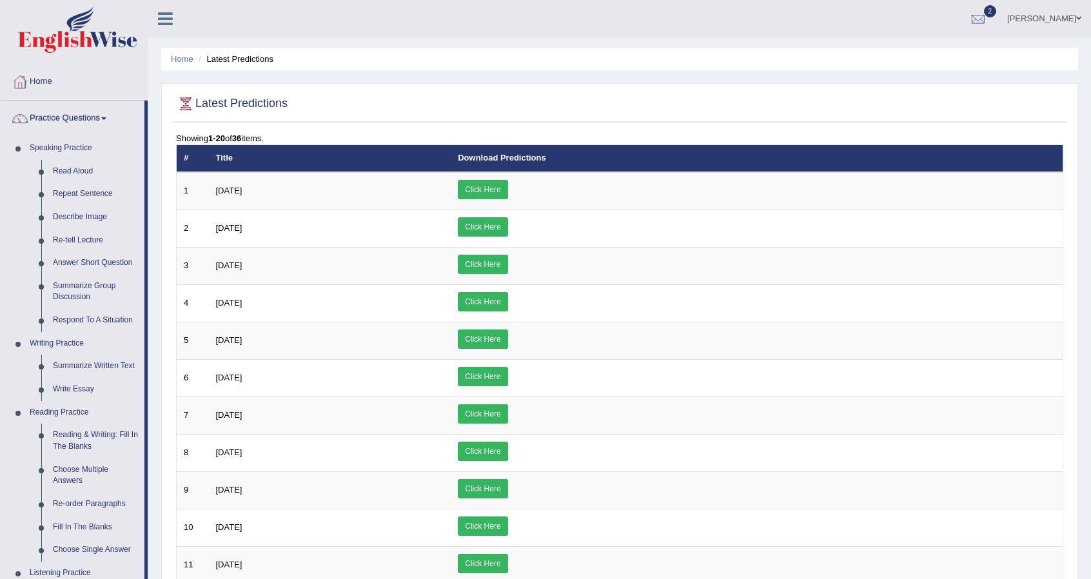
click at [101, 118] on link "Practice Questions" at bounding box center [73, 117] width 144 height 32
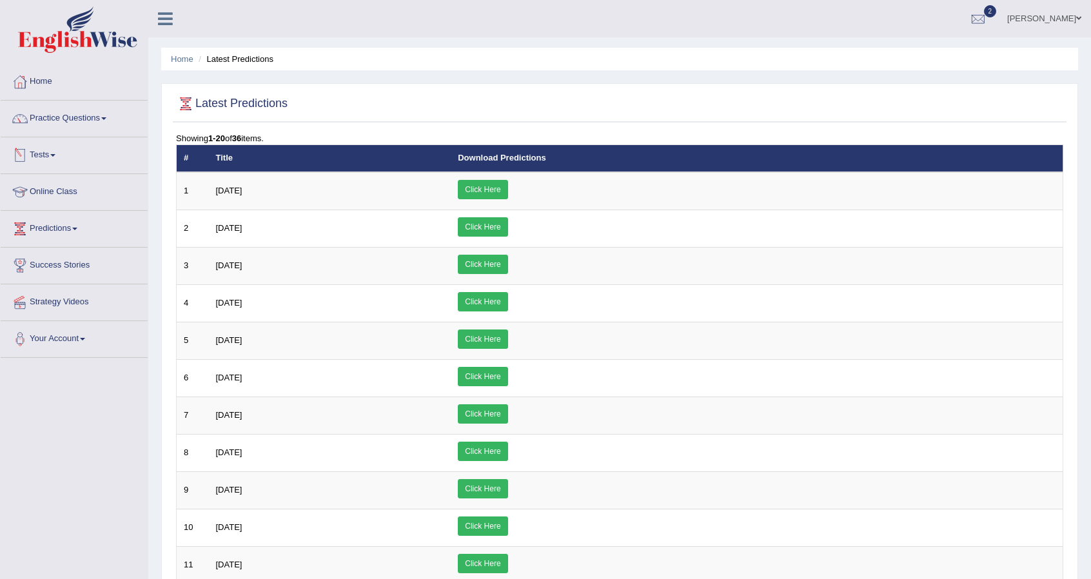
click at [55, 155] on span at bounding box center [52, 155] width 5 height 3
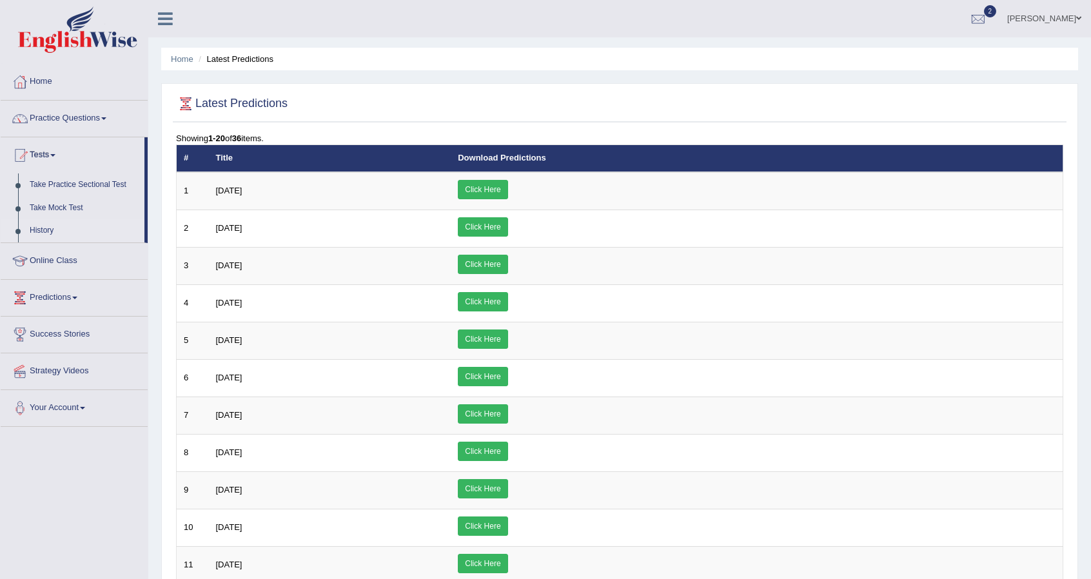
click at [43, 228] on link "History" at bounding box center [84, 230] width 121 height 23
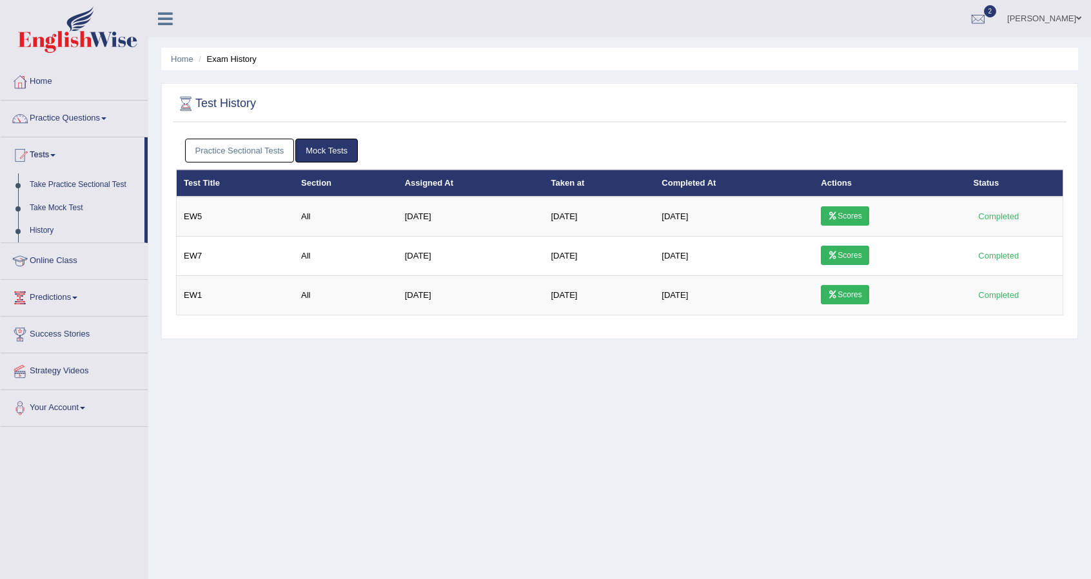
click at [255, 153] on link "Practice Sectional Tests" at bounding box center [240, 151] width 110 height 24
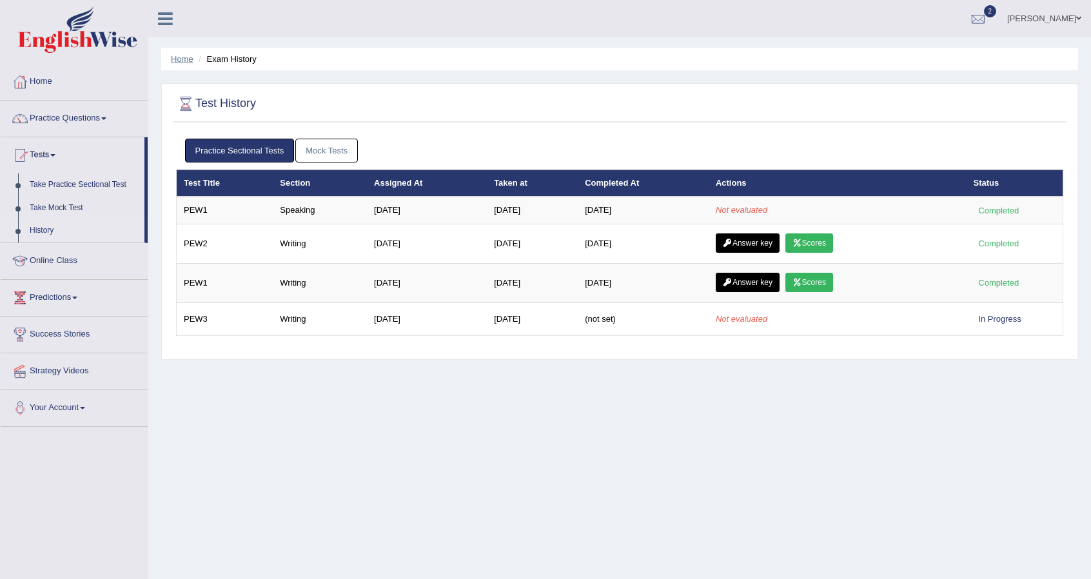
click at [186, 59] on link "Home" at bounding box center [182, 59] width 23 height 10
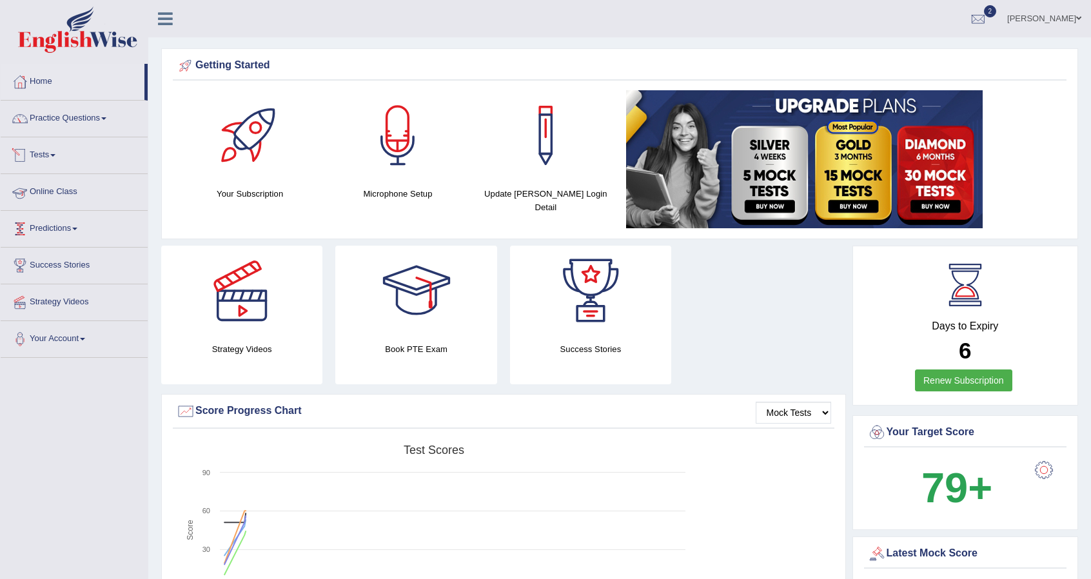
click at [54, 155] on link "Tests" at bounding box center [74, 153] width 147 height 32
click at [72, 189] on link "Take Practice Sectional Test" at bounding box center [84, 185] width 121 height 23
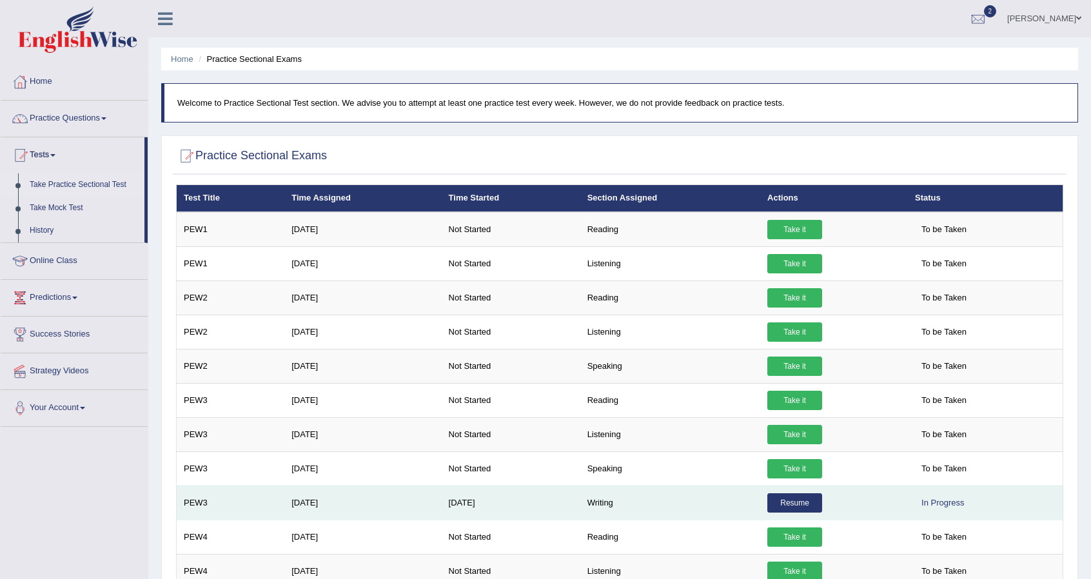
click at [795, 499] on link "Resume" at bounding box center [795, 502] width 55 height 19
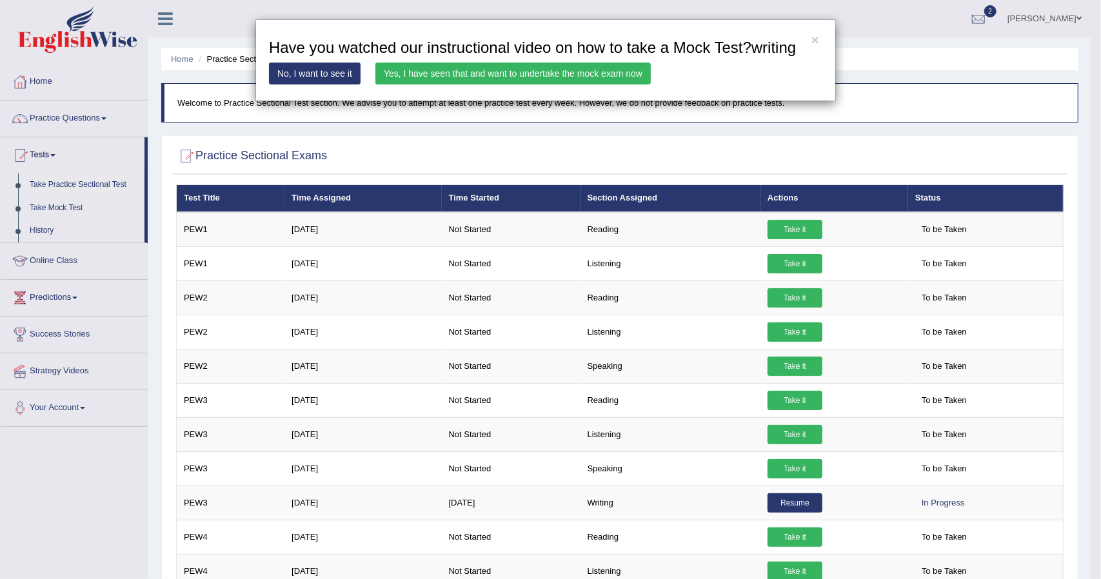
click at [370, 134] on div "× Have you watched our instructional video on how to take a Mock Test?writing N…" at bounding box center [550, 289] width 1101 height 579
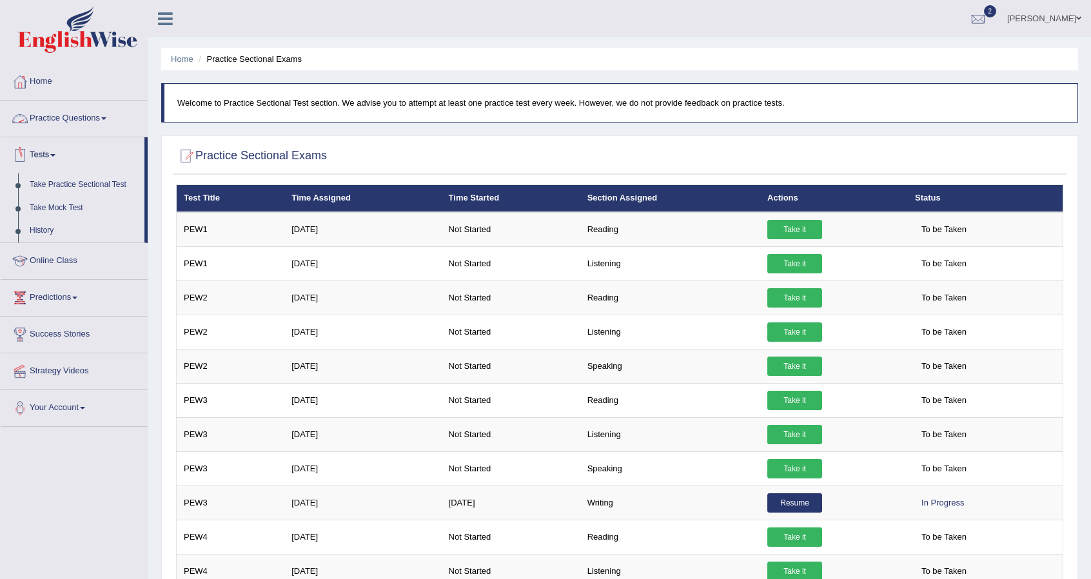
click at [186, 64] on li "Home" at bounding box center [182, 59] width 23 height 12
click at [44, 234] on link "History" at bounding box center [84, 230] width 121 height 23
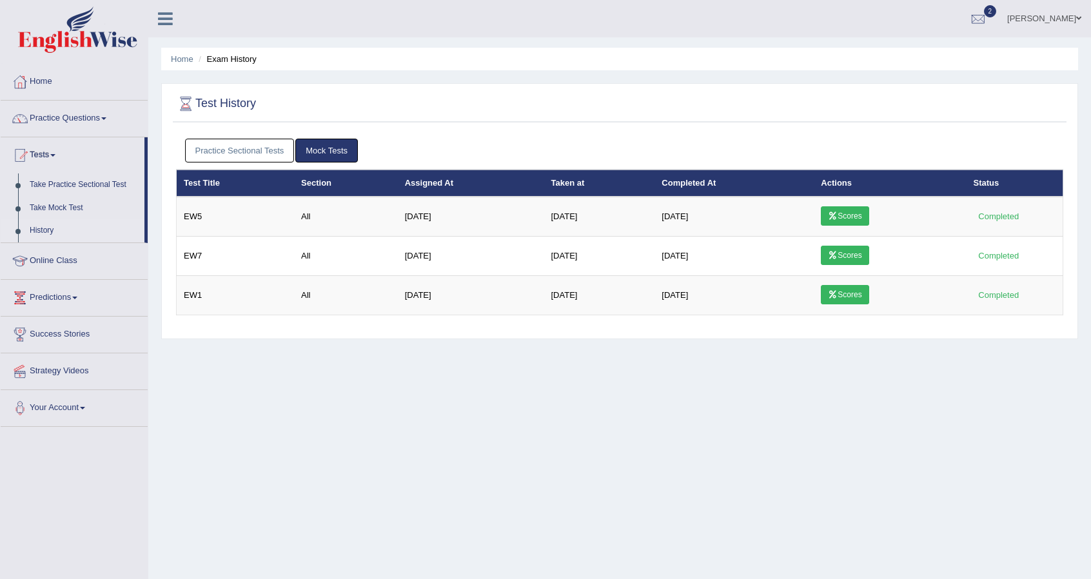
click at [223, 148] on link "Practice Sectional Tests" at bounding box center [240, 151] width 110 height 24
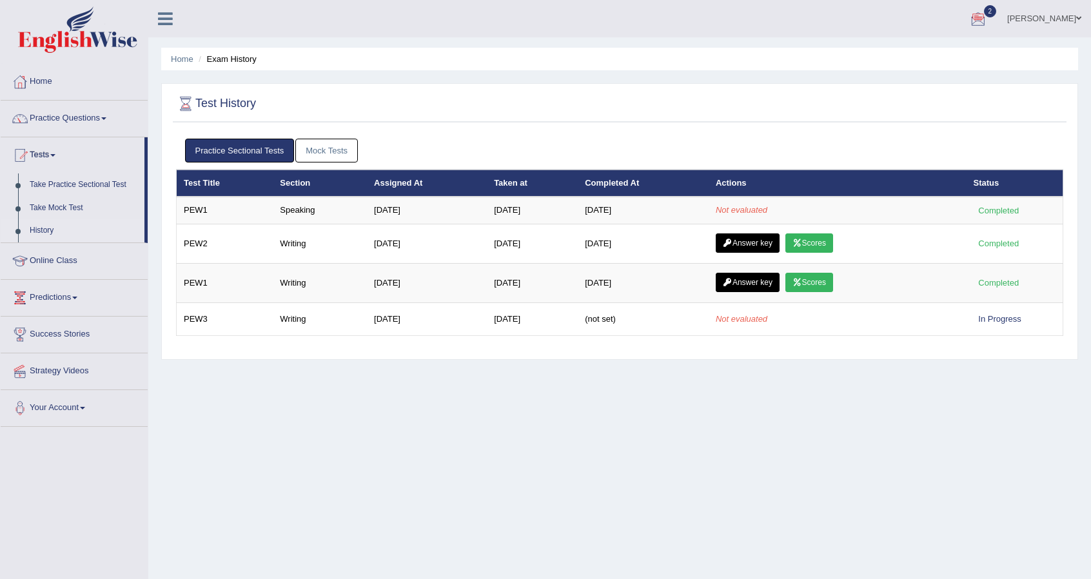
click at [988, 15] on div at bounding box center [978, 19] width 19 height 19
click at [937, 60] on span "Exam evaluated" at bounding box center [901, 64] width 172 height 10
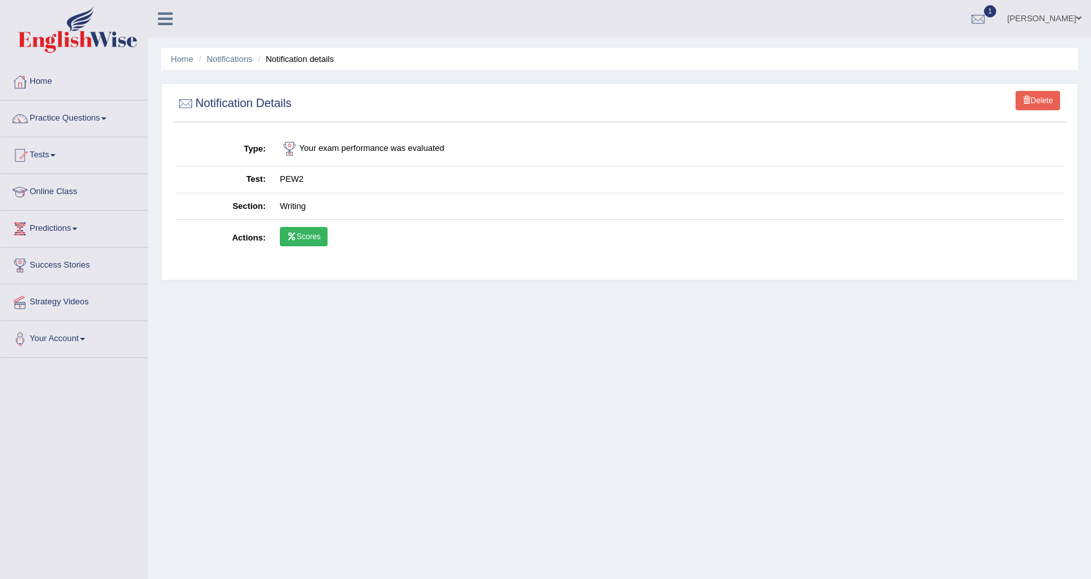
click at [306, 238] on link "Scores" at bounding box center [304, 236] width 48 height 19
click at [44, 90] on link "Home" at bounding box center [74, 80] width 147 height 32
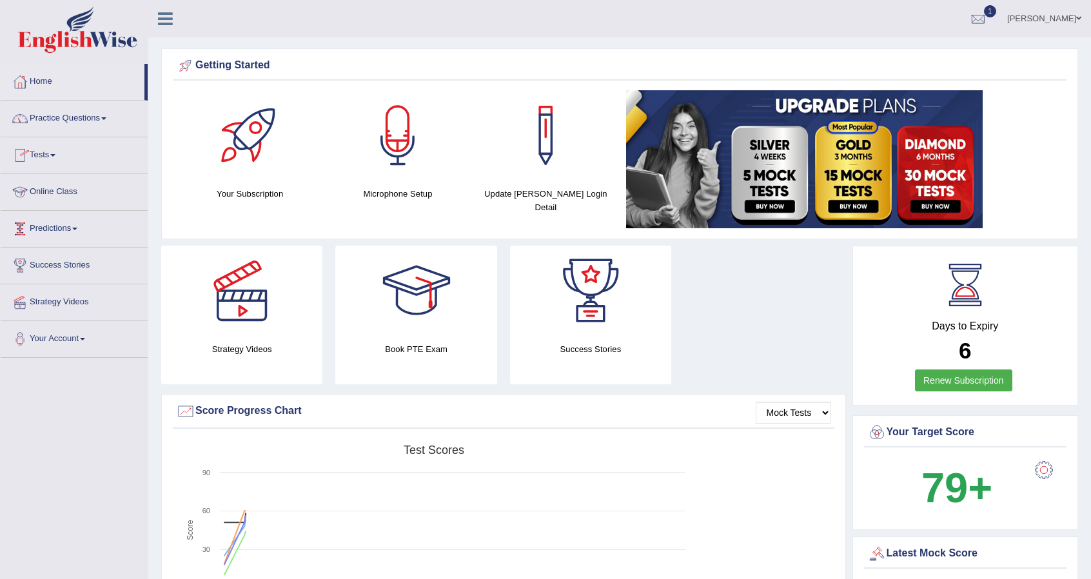
click at [75, 232] on link "Predictions" at bounding box center [74, 227] width 147 height 32
click at [72, 192] on link "Online Class" at bounding box center [74, 190] width 147 height 32
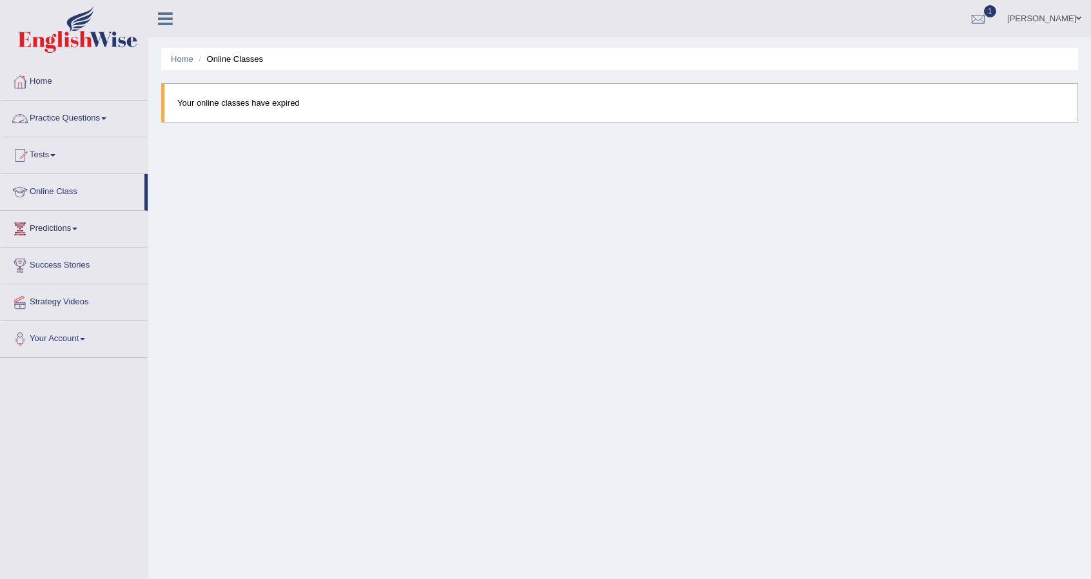
click at [108, 114] on link "Practice Questions" at bounding box center [74, 117] width 147 height 32
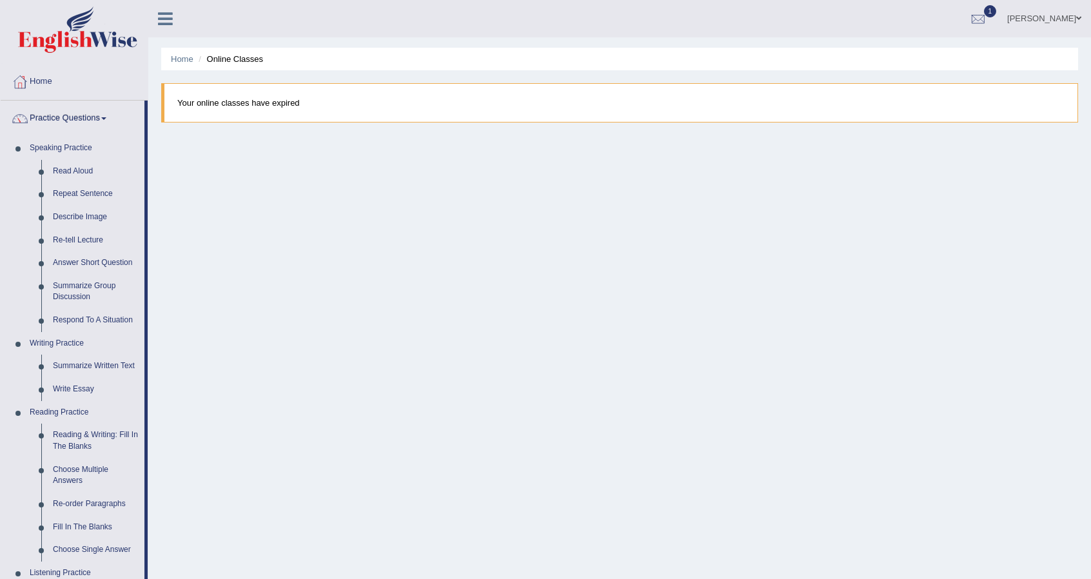
click at [96, 122] on link "Practice Questions" at bounding box center [73, 117] width 144 height 32
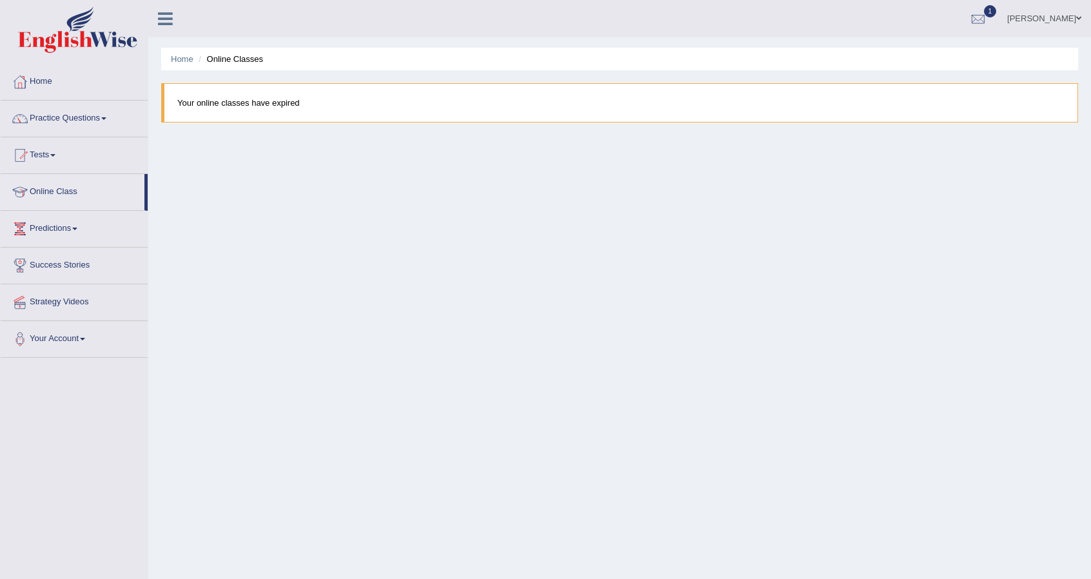
click at [57, 150] on link "Tests" at bounding box center [74, 153] width 147 height 32
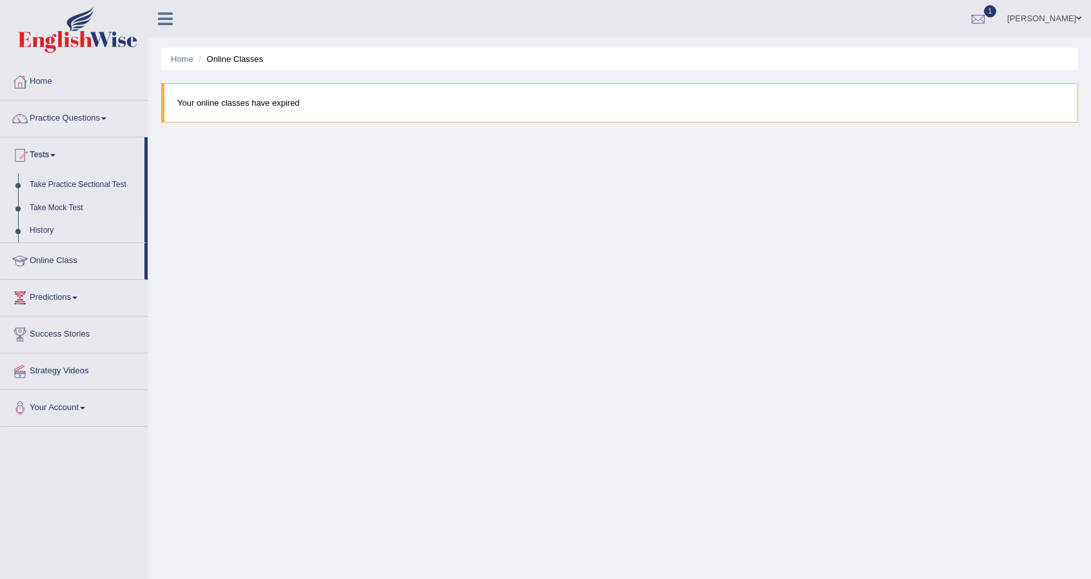
click at [32, 230] on link "History" at bounding box center [84, 230] width 121 height 23
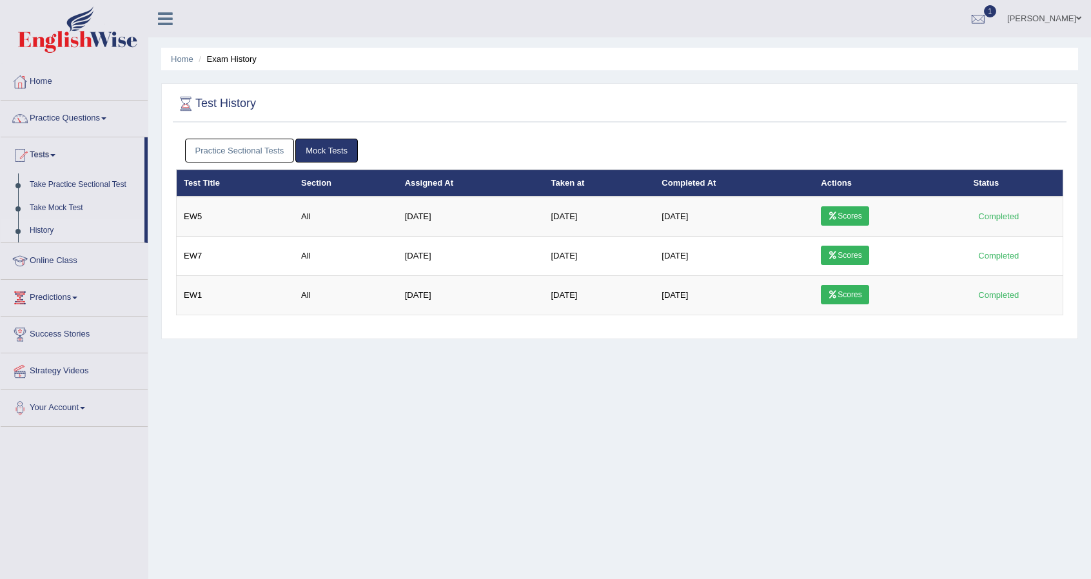
click at [217, 153] on link "Practice Sectional Tests" at bounding box center [240, 151] width 110 height 24
click at [214, 154] on link "Practice Sectional Tests" at bounding box center [240, 151] width 110 height 24
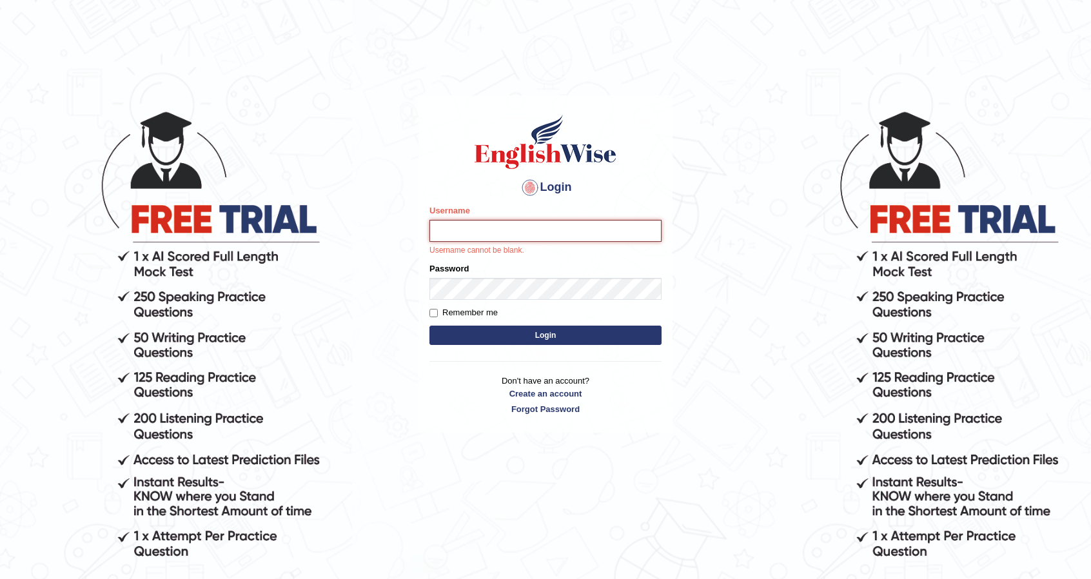
type input "Aryasmarika"
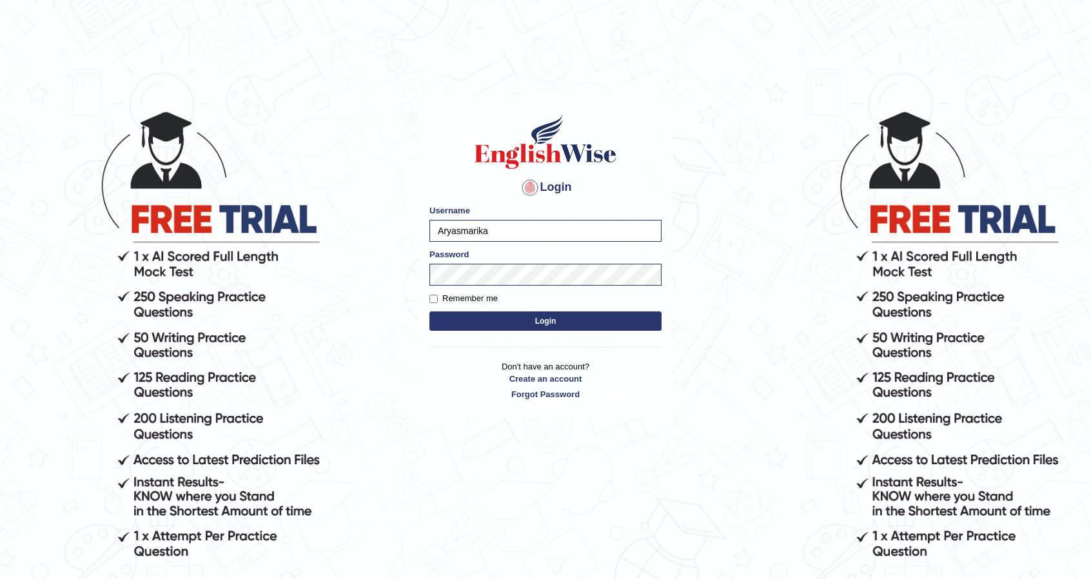
click at [446, 295] on label "Remember me" at bounding box center [464, 298] width 68 height 13
click at [438, 295] on input "Remember me" at bounding box center [434, 299] width 8 height 8
checkbox input "true"
click at [470, 323] on button "Login" at bounding box center [546, 321] width 232 height 19
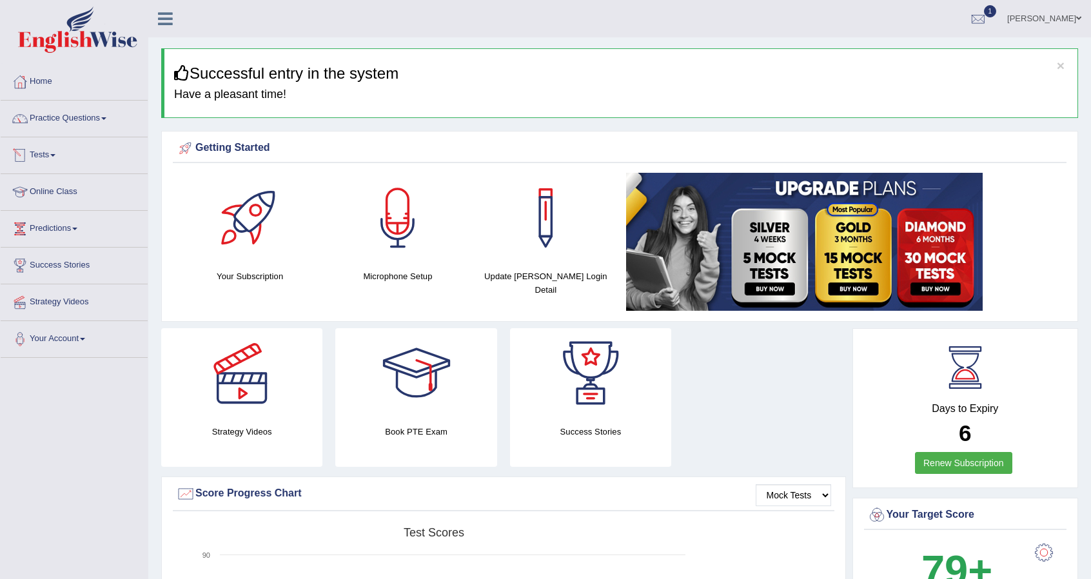
click at [55, 154] on span at bounding box center [52, 155] width 5 height 3
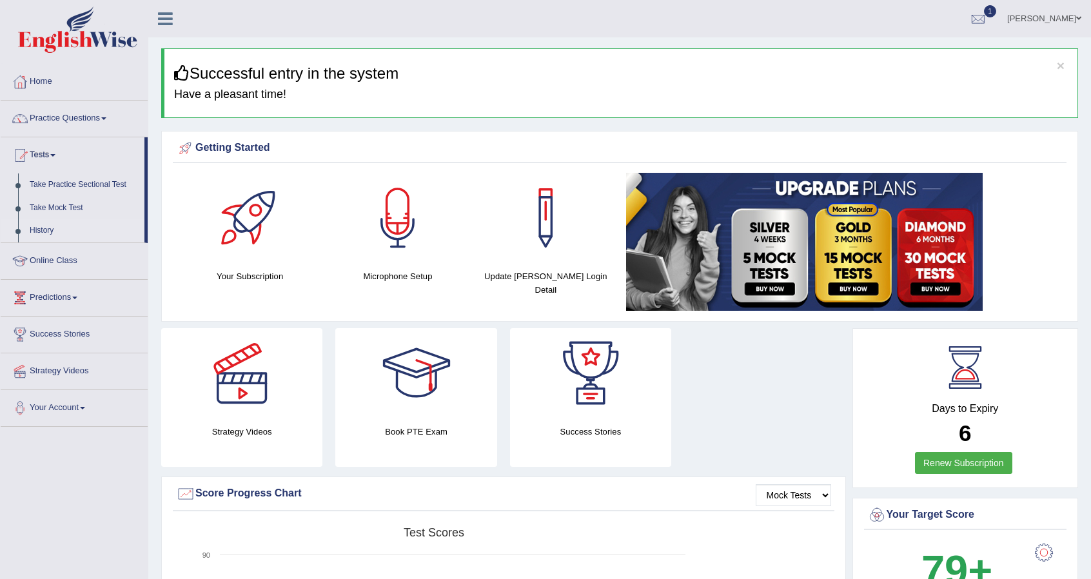
click at [40, 230] on link "History" at bounding box center [84, 230] width 121 height 23
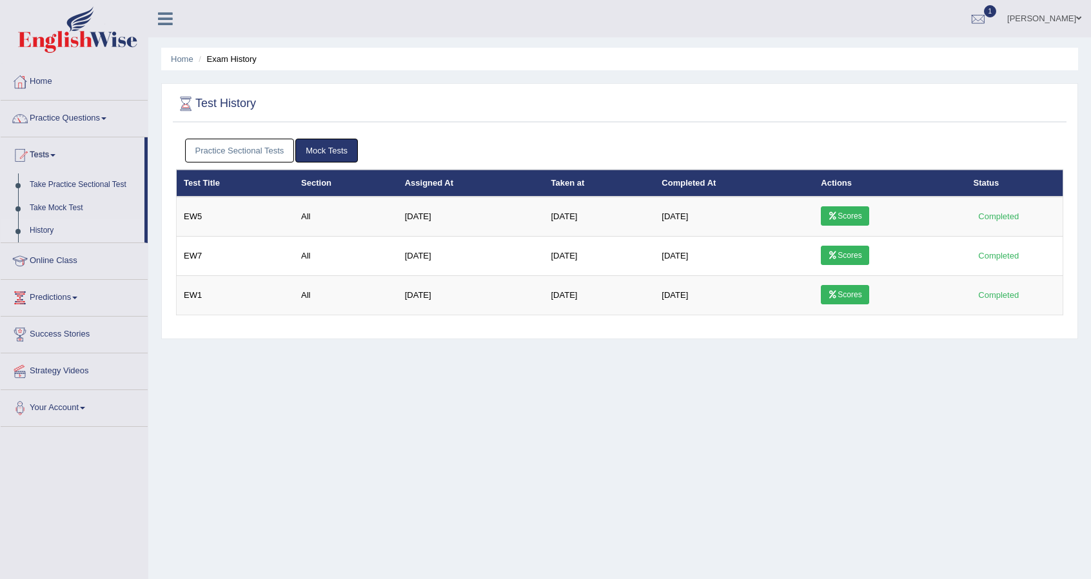
click at [240, 153] on link "Practice Sectional Tests" at bounding box center [240, 151] width 110 height 24
click at [248, 155] on link "Practice Sectional Tests" at bounding box center [240, 151] width 110 height 24
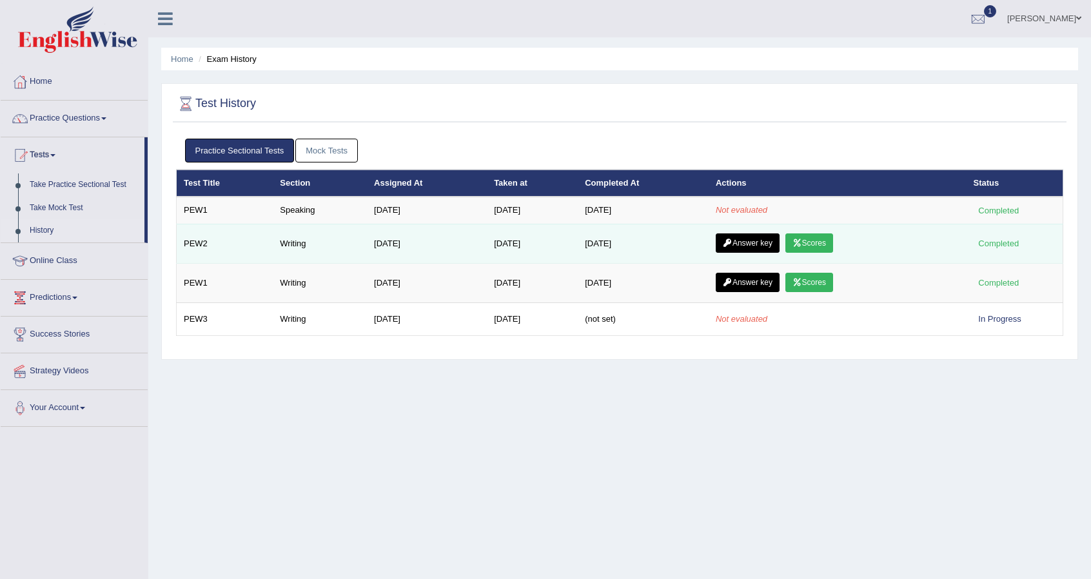
click at [763, 239] on link "Answer key" at bounding box center [748, 243] width 64 height 19
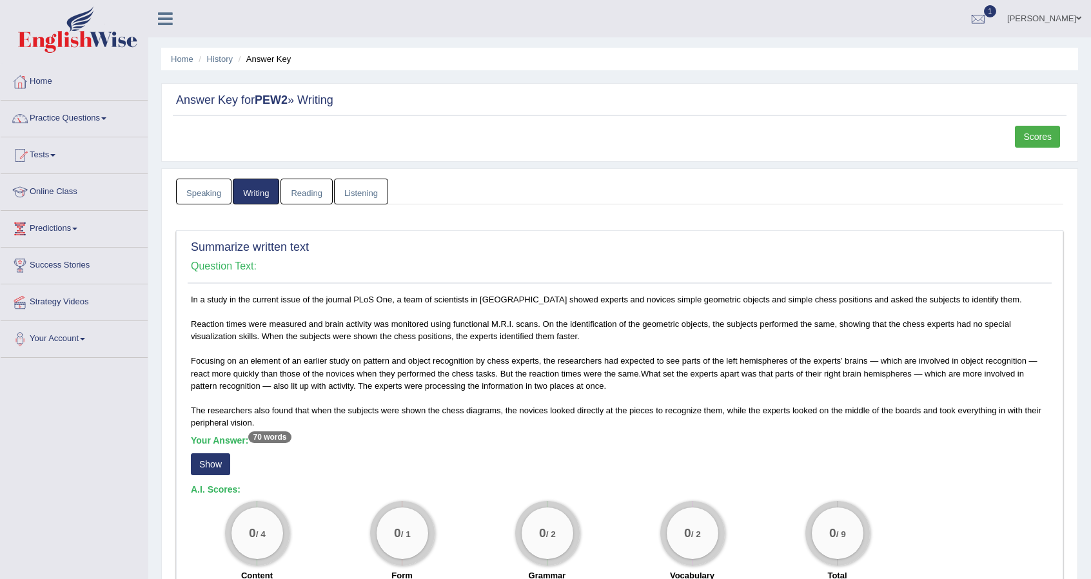
click at [303, 189] on link "Reading" at bounding box center [307, 192] width 52 height 26
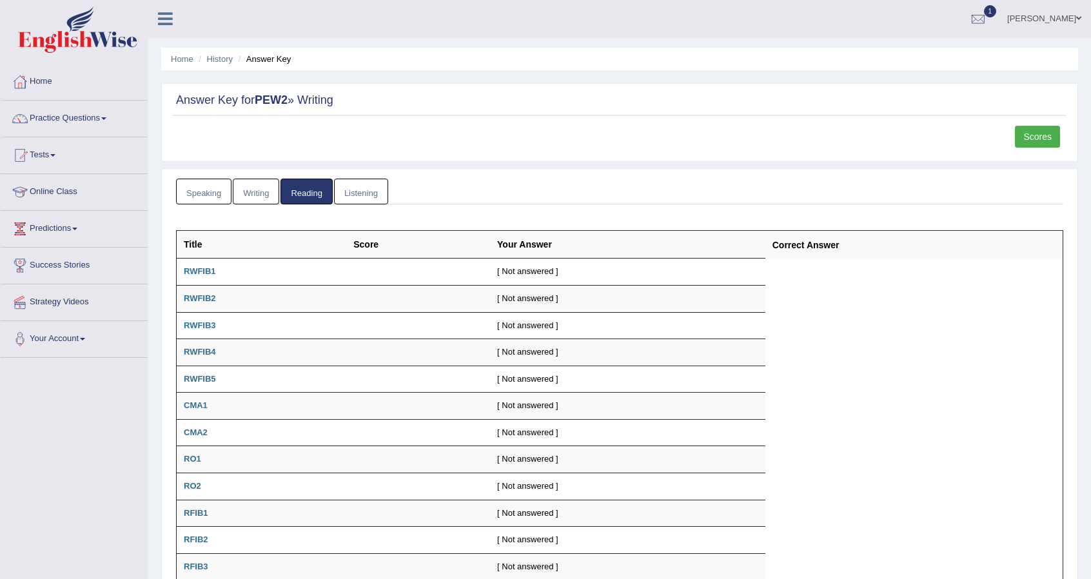
click at [208, 186] on link "Speaking" at bounding box center [203, 192] width 55 height 26
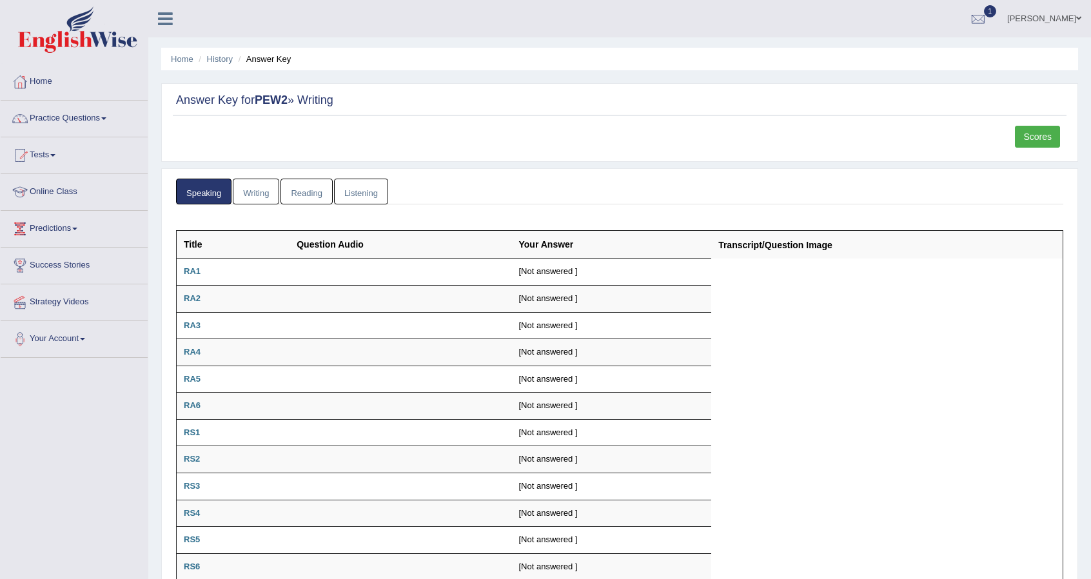
click at [269, 188] on link "Writing" at bounding box center [256, 192] width 46 height 26
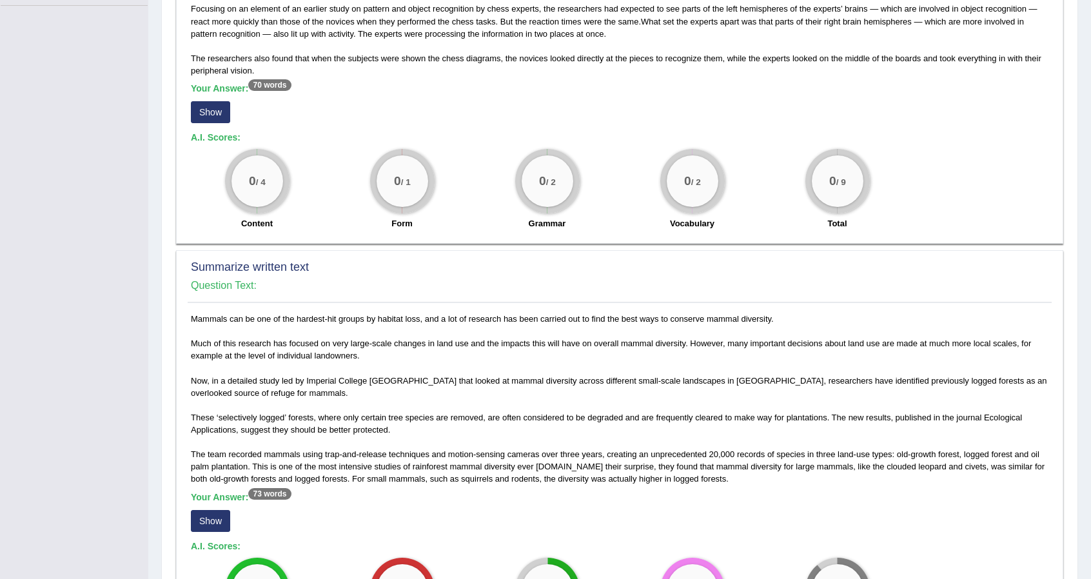
scroll to position [200, 0]
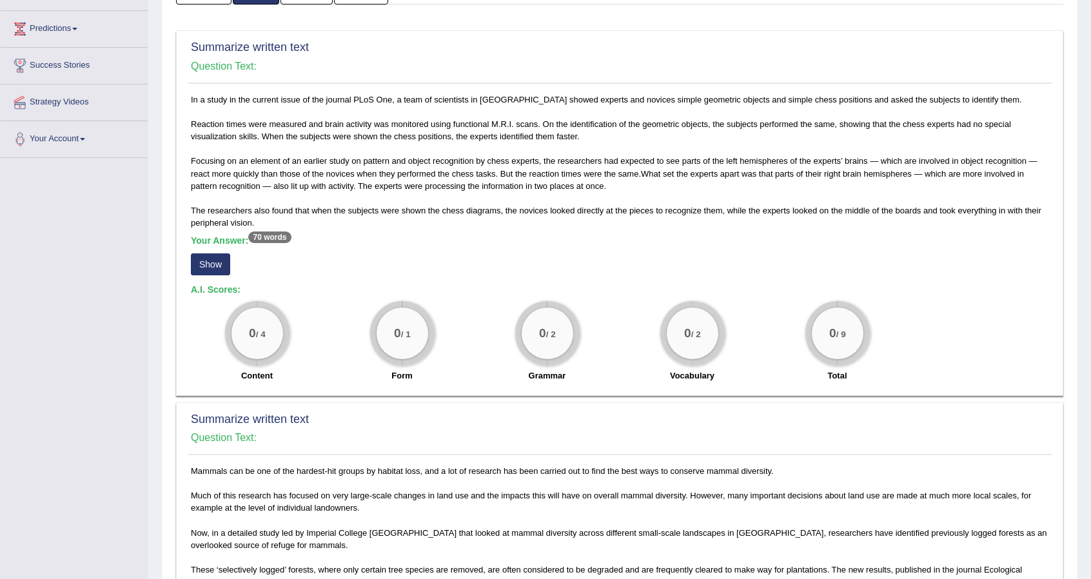
click at [1002, 247] on div "Your Answer: 70 words Show" at bounding box center [620, 256] width 858 height 43
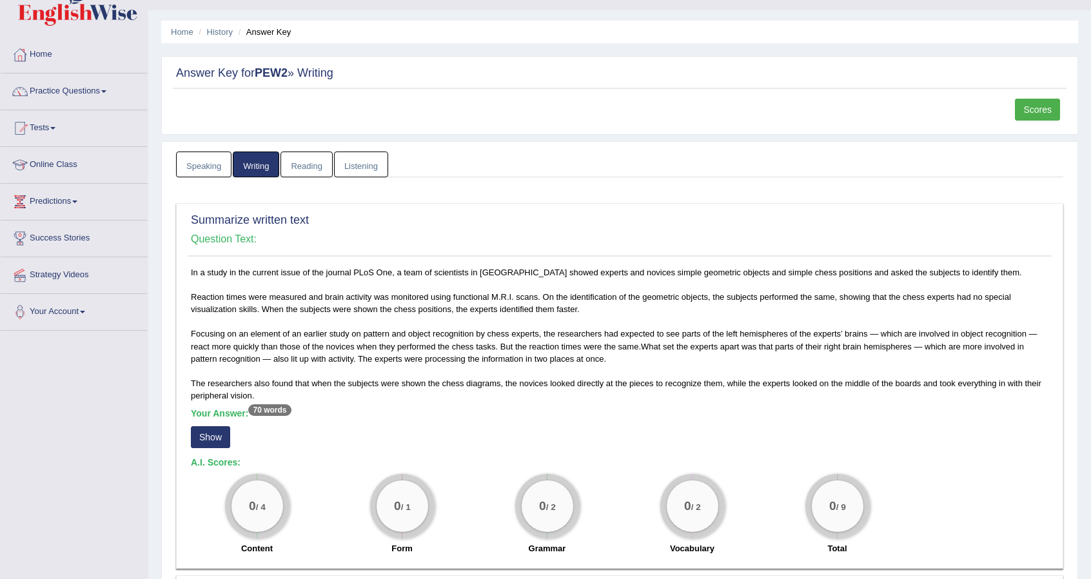
scroll to position [0, 0]
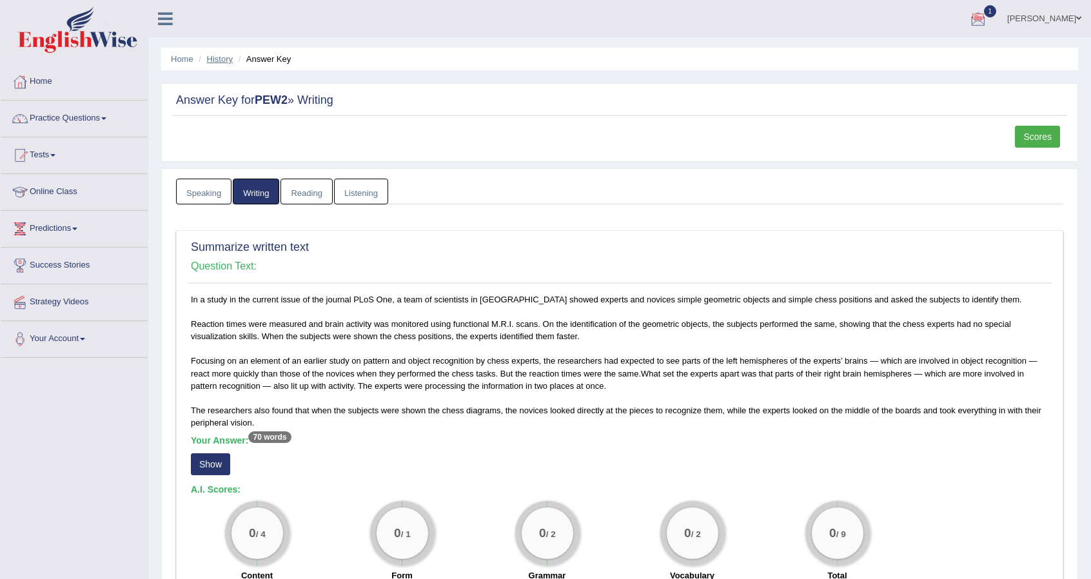
click at [223, 58] on link "History" at bounding box center [220, 59] width 26 height 10
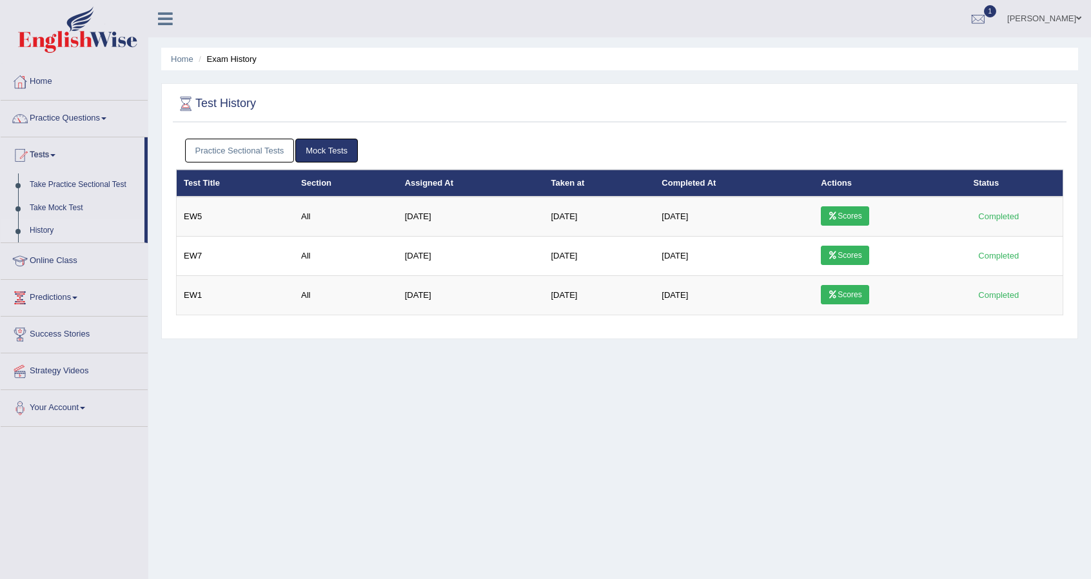
click at [264, 150] on link "Practice Sectional Tests" at bounding box center [240, 151] width 110 height 24
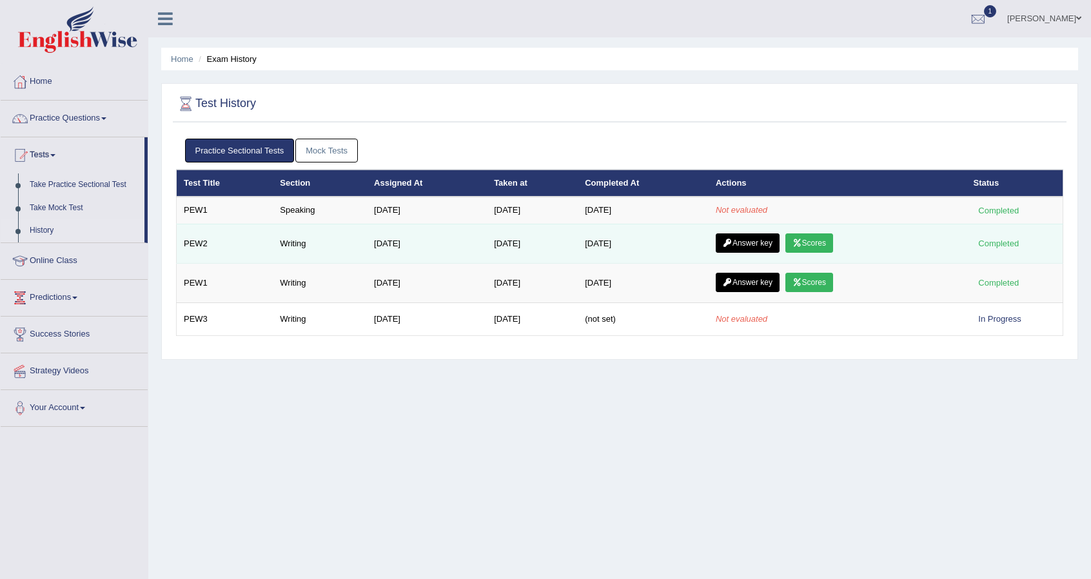
click at [756, 242] on link "Answer key" at bounding box center [748, 243] width 64 height 19
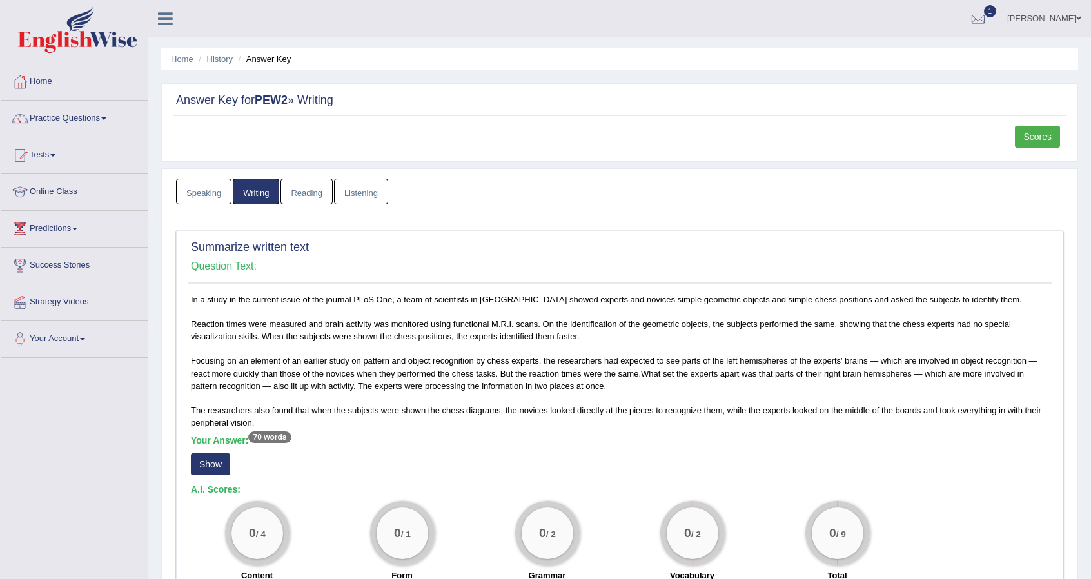
click at [209, 458] on button "Show" at bounding box center [210, 464] width 39 height 22
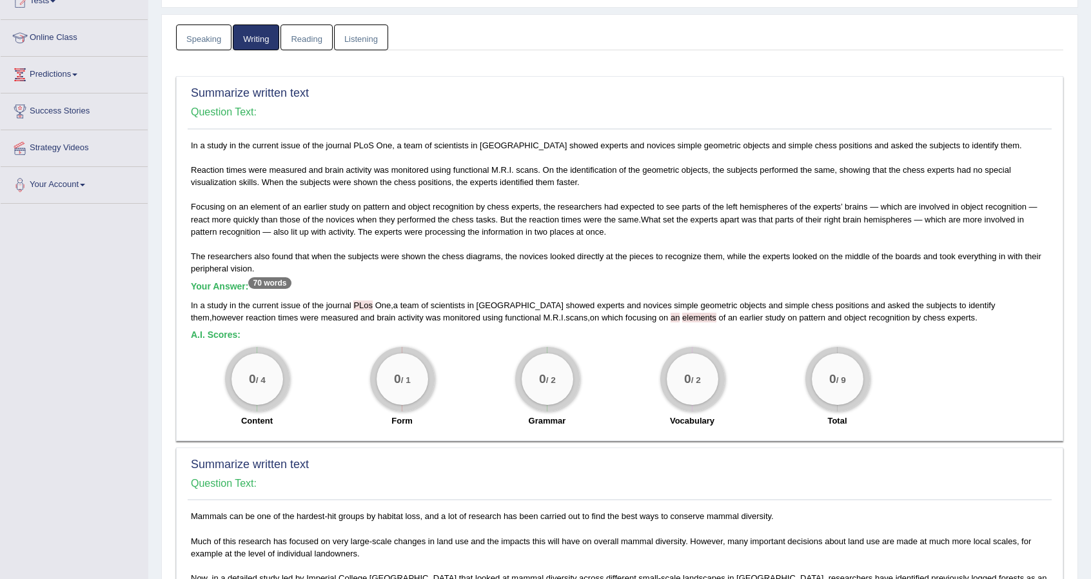
scroll to position [155, 0]
click at [368, 308] on div "In a study in the current issue of the journal PLos One , a team of scientists …" at bounding box center [620, 311] width 858 height 25
click at [369, 301] on span "PLos" at bounding box center [362, 305] width 19 height 10
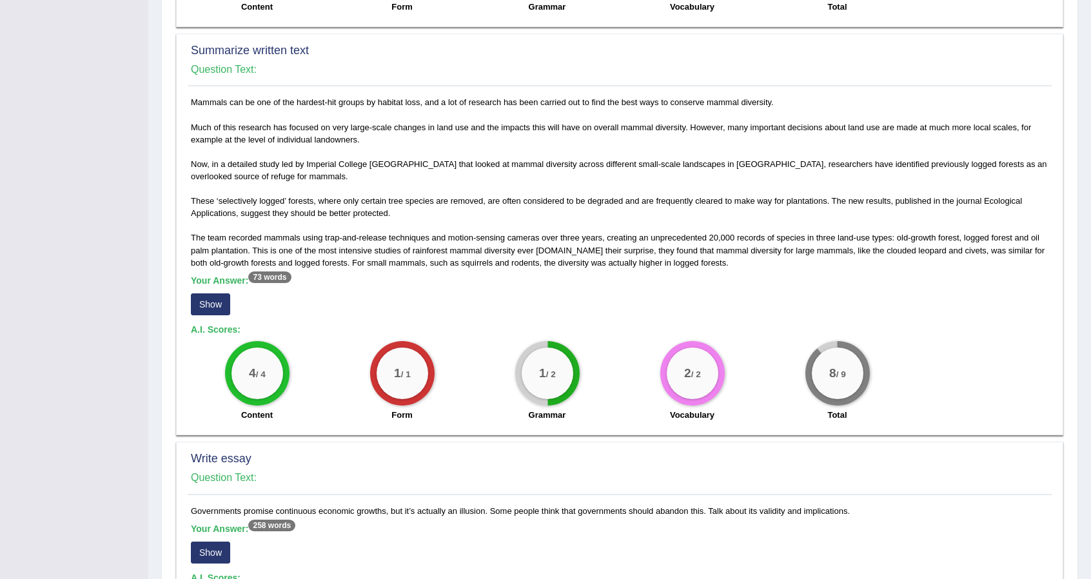
scroll to position [567, 0]
click at [208, 299] on button "Show" at bounding box center [210, 306] width 39 height 22
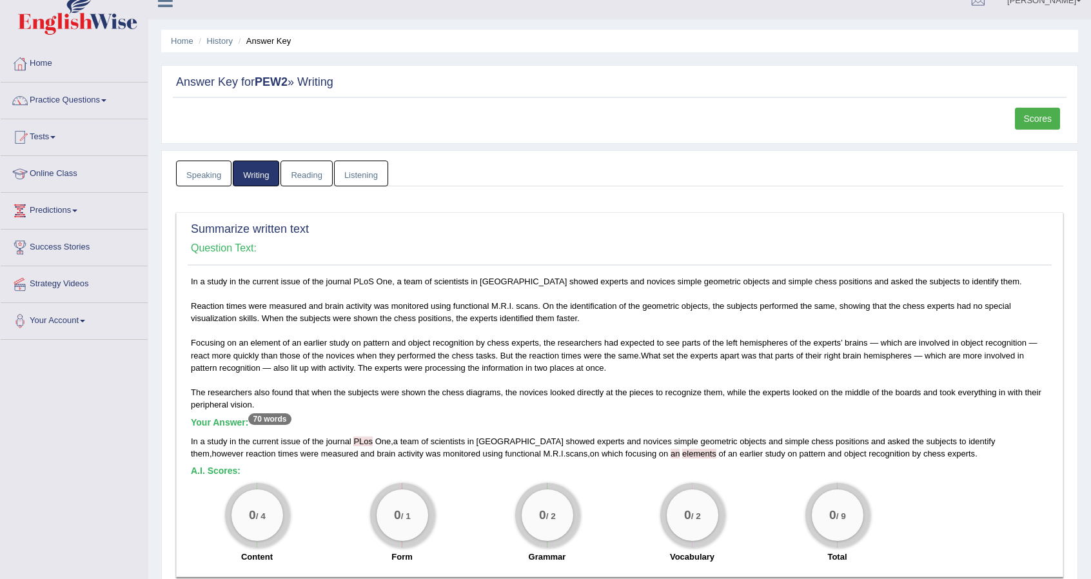
scroll to position [0, 0]
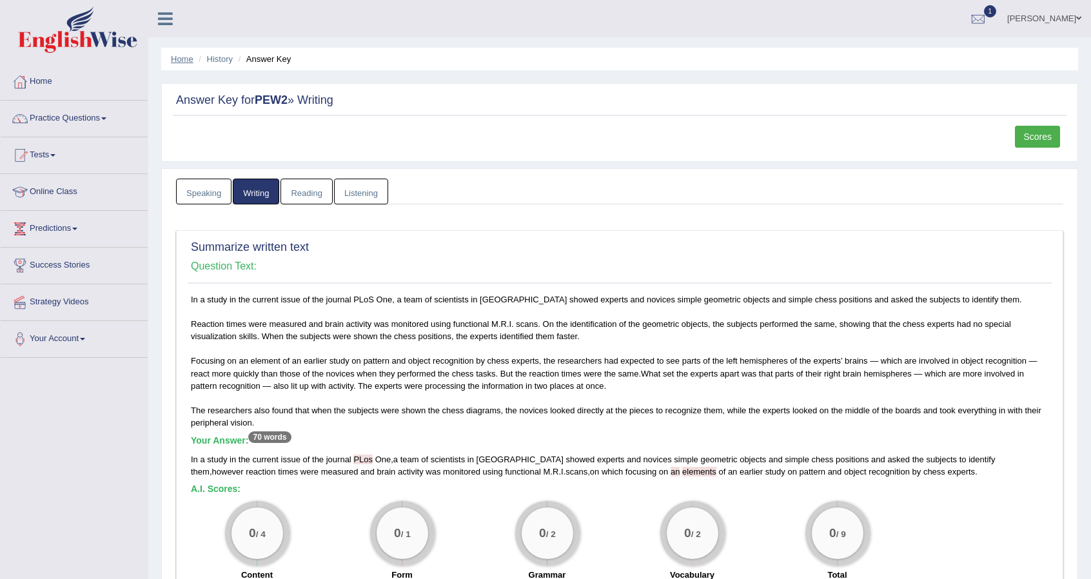
click at [183, 63] on link "Home" at bounding box center [182, 59] width 23 height 10
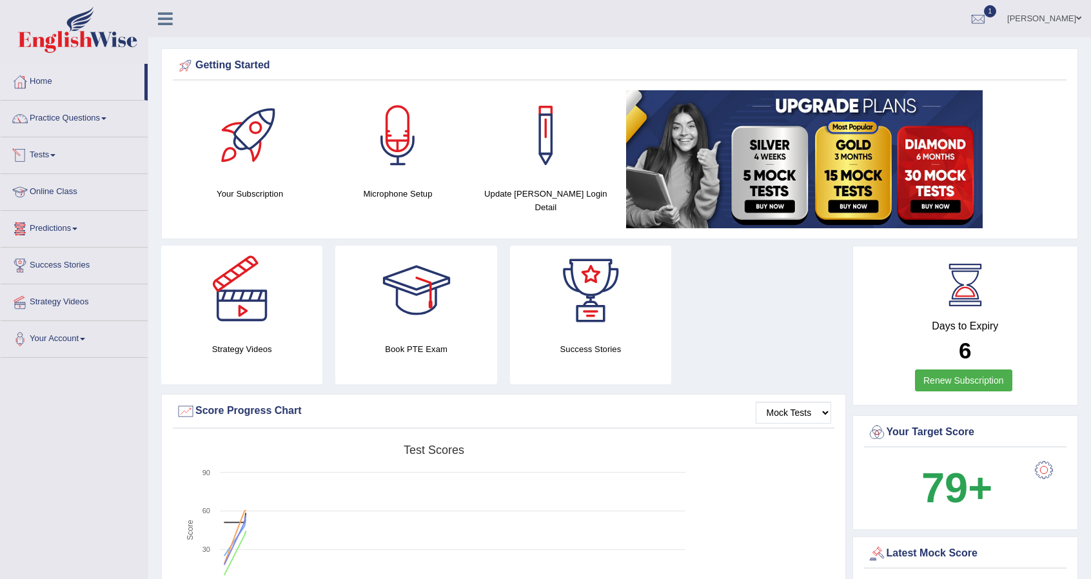
click at [55, 155] on span at bounding box center [52, 155] width 5 height 3
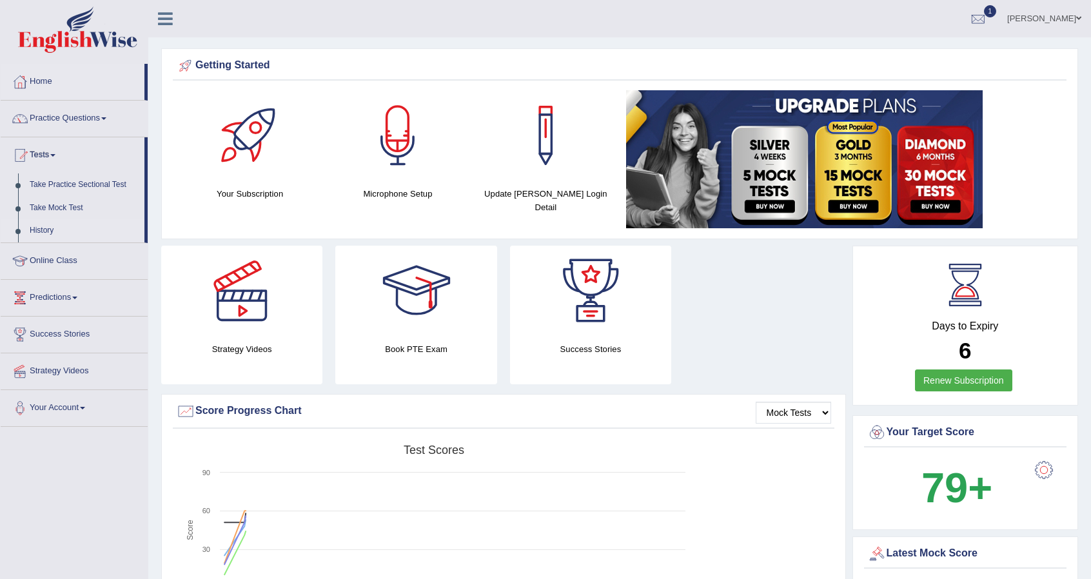
click at [45, 232] on link "History" at bounding box center [84, 230] width 121 height 23
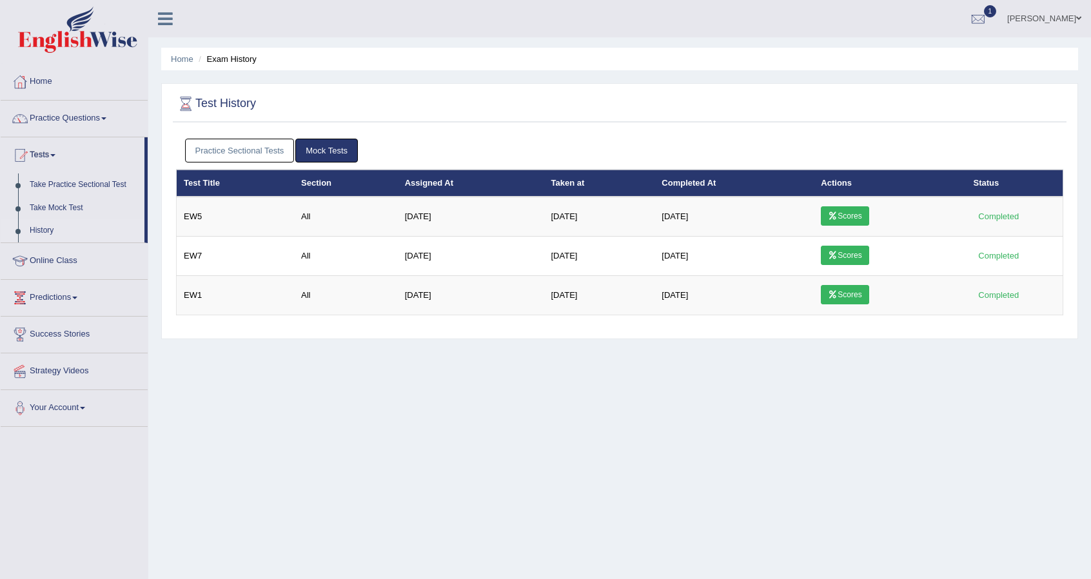
click at [227, 152] on link "Practice Sectional Tests" at bounding box center [240, 151] width 110 height 24
click at [234, 150] on link "Practice Sectional Tests" at bounding box center [240, 151] width 110 height 24
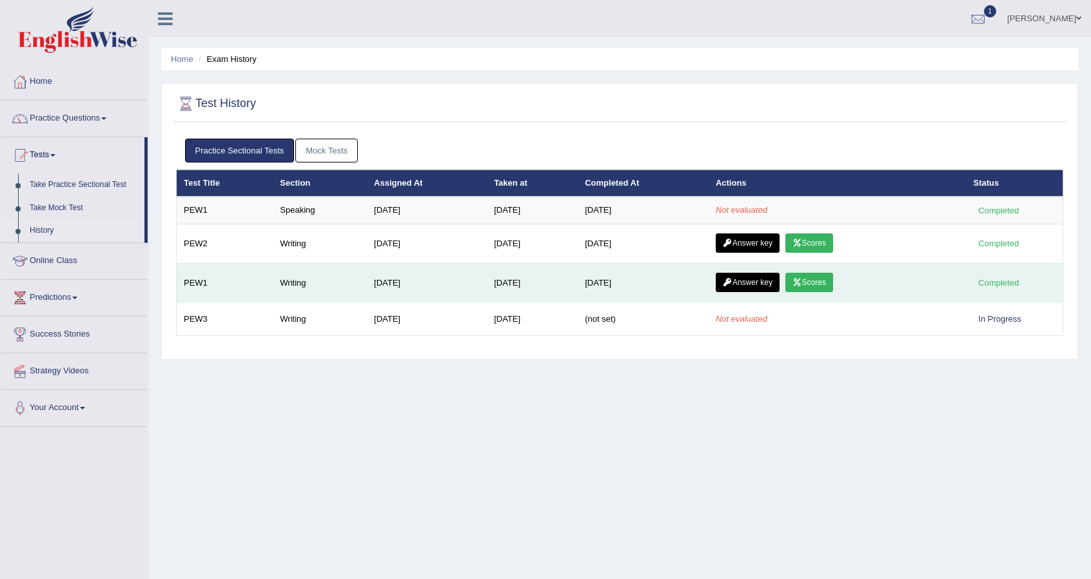
click at [757, 284] on link "Answer key" at bounding box center [748, 282] width 64 height 19
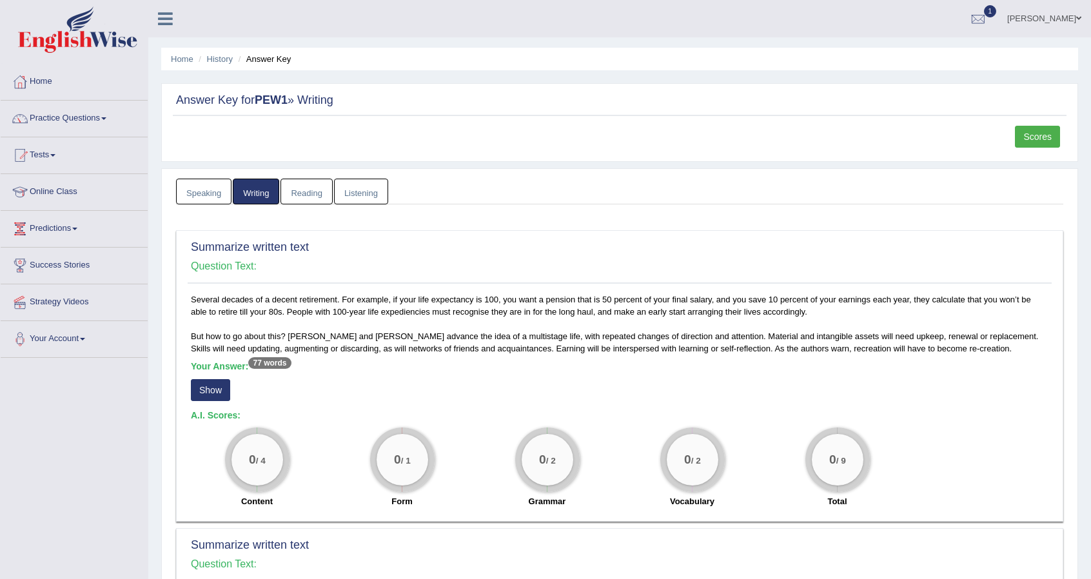
click at [215, 389] on button "Show" at bounding box center [210, 390] width 39 height 22
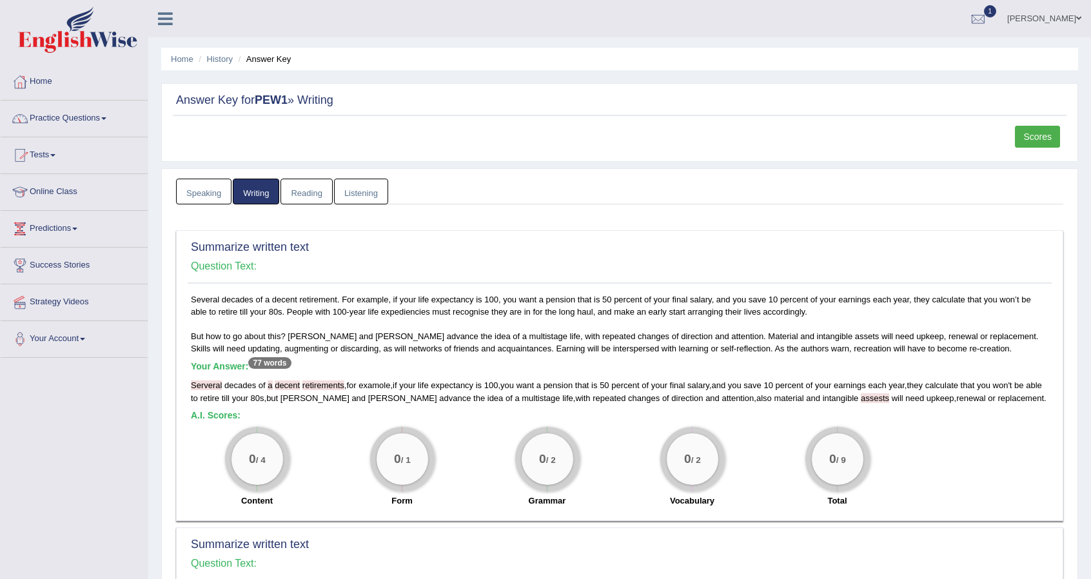
click at [55, 154] on span at bounding box center [52, 155] width 5 height 3
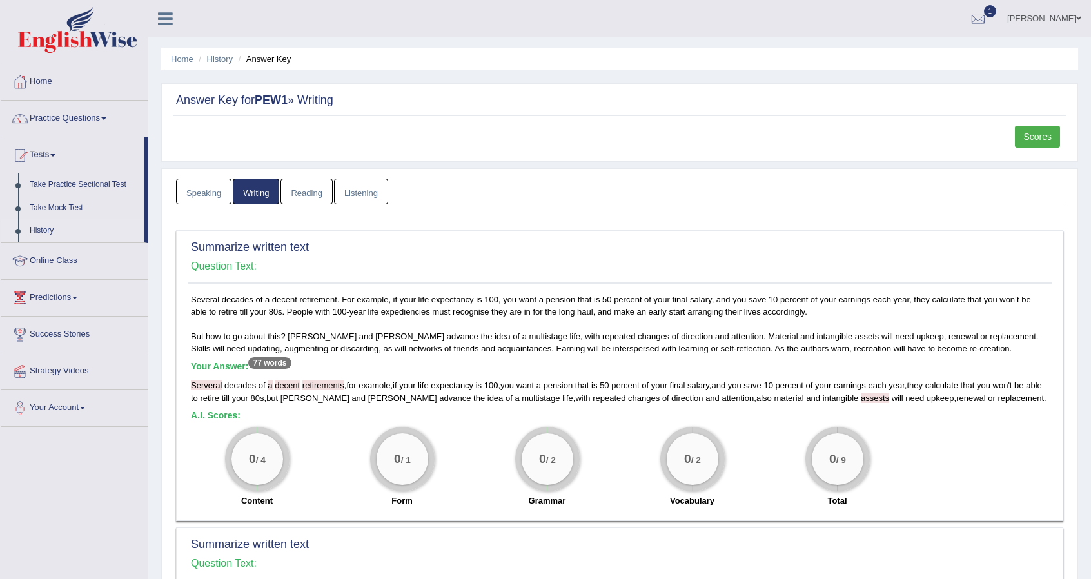
click at [37, 230] on link "History" at bounding box center [84, 230] width 121 height 23
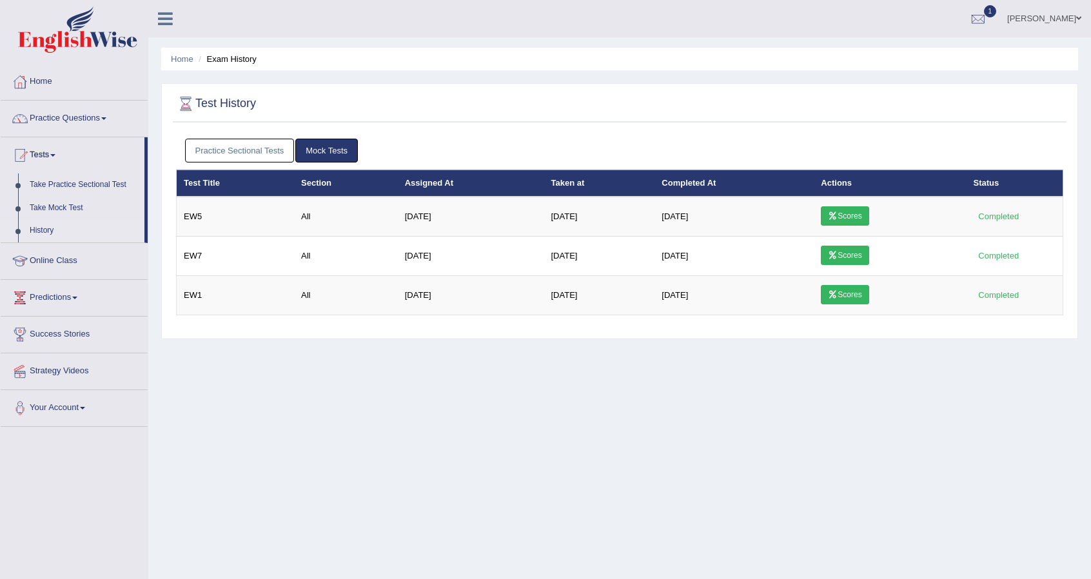
click at [222, 144] on link "Practice Sectional Tests" at bounding box center [240, 151] width 110 height 24
